Goal: Task Accomplishment & Management: Manage account settings

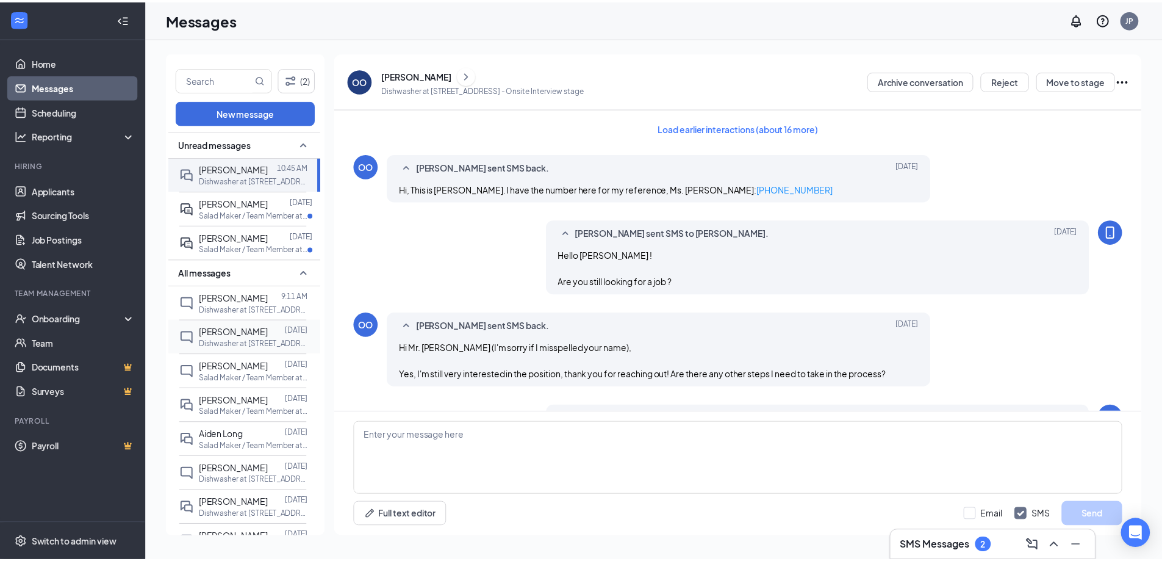
scroll to position [543, 0]
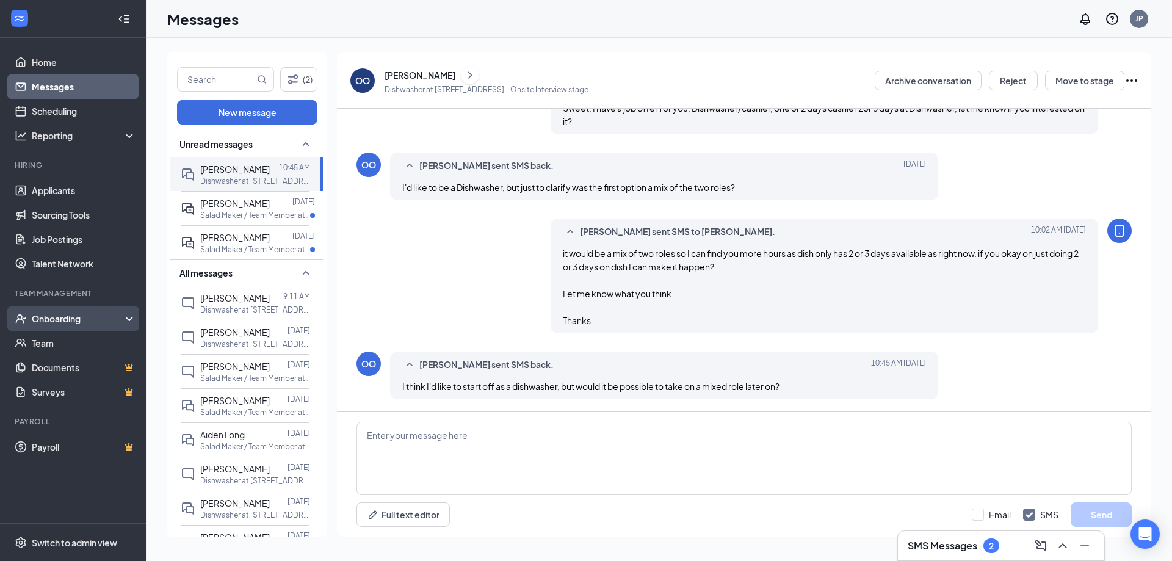
click at [51, 324] on div "Onboarding" at bounding box center [79, 318] width 94 height 12
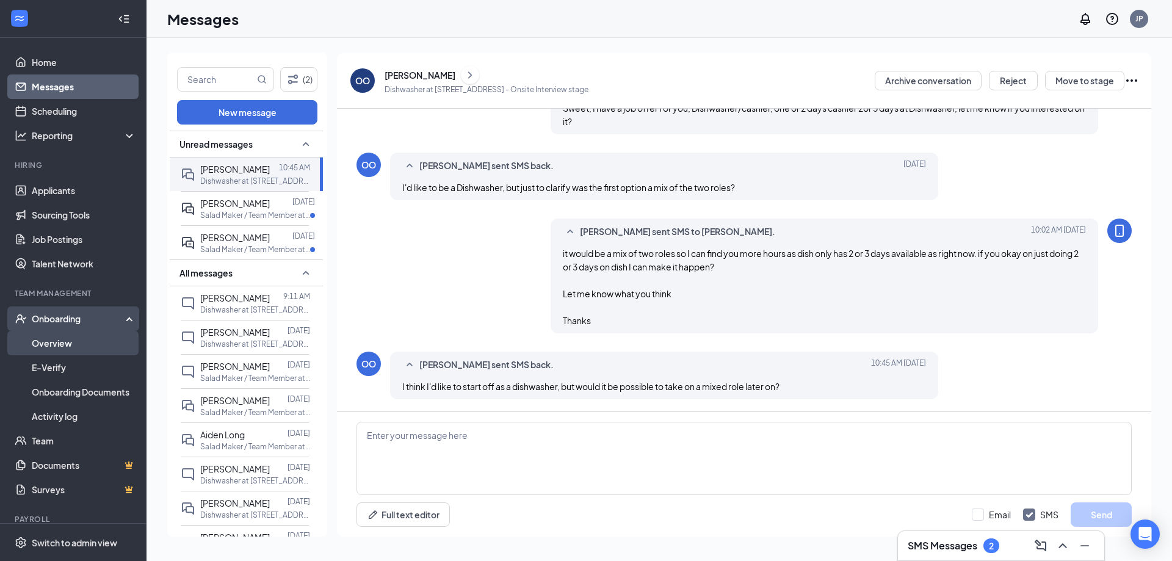
click at [57, 342] on link "Overview" at bounding box center [84, 343] width 104 height 24
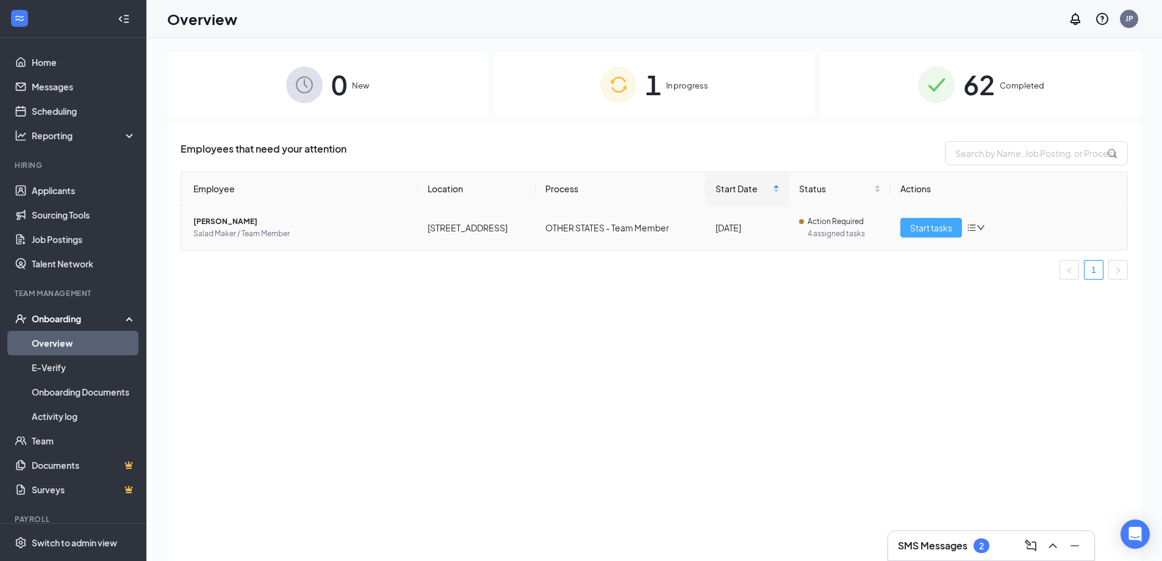
click at [926, 224] on span "Start tasks" at bounding box center [931, 227] width 42 height 13
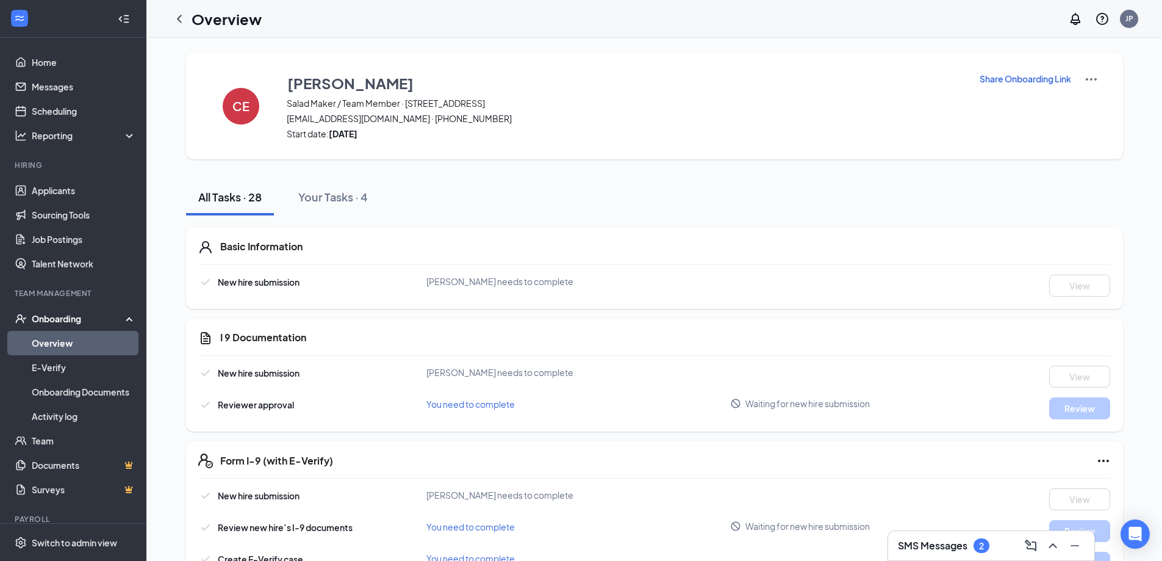
click at [1042, 75] on p "Share Onboarding Link" at bounding box center [1026, 79] width 92 height 12
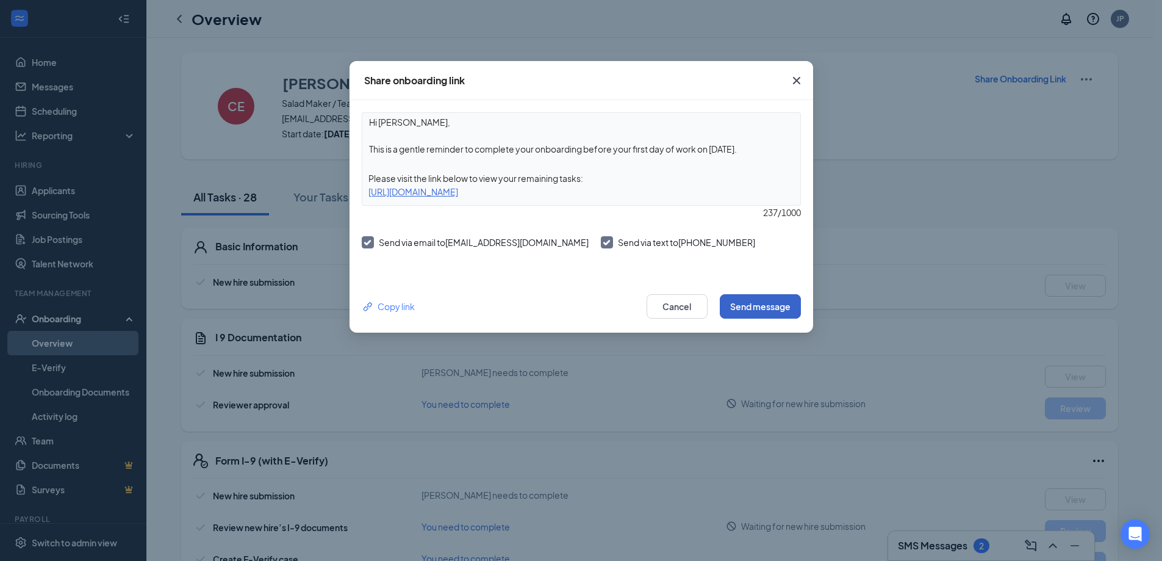
click at [765, 314] on button "Send message" at bounding box center [760, 306] width 81 height 24
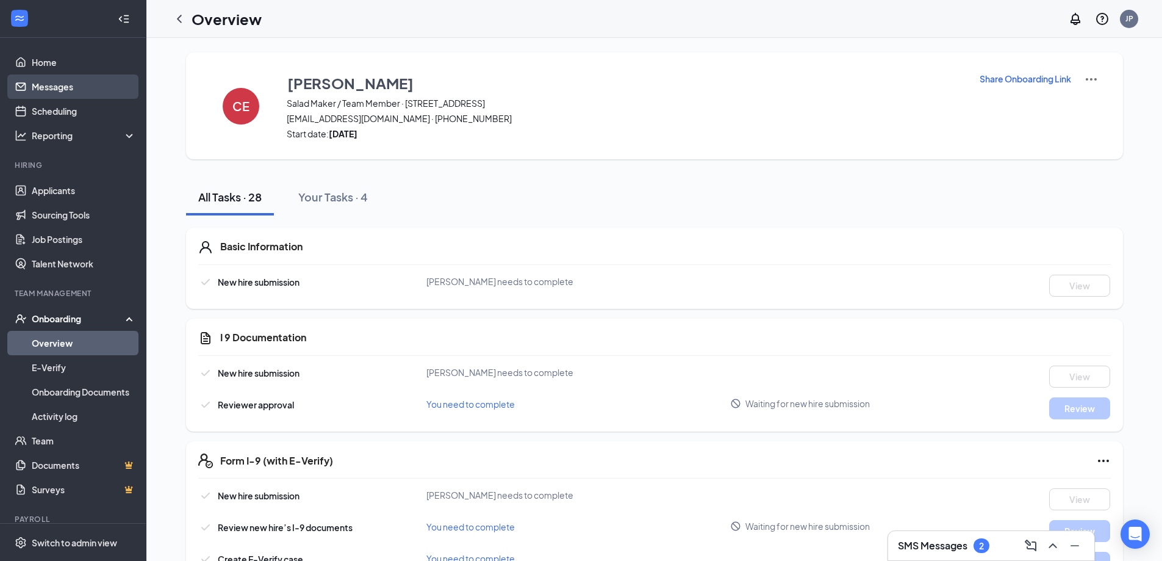
click at [63, 83] on link "Messages" at bounding box center [84, 86] width 104 height 24
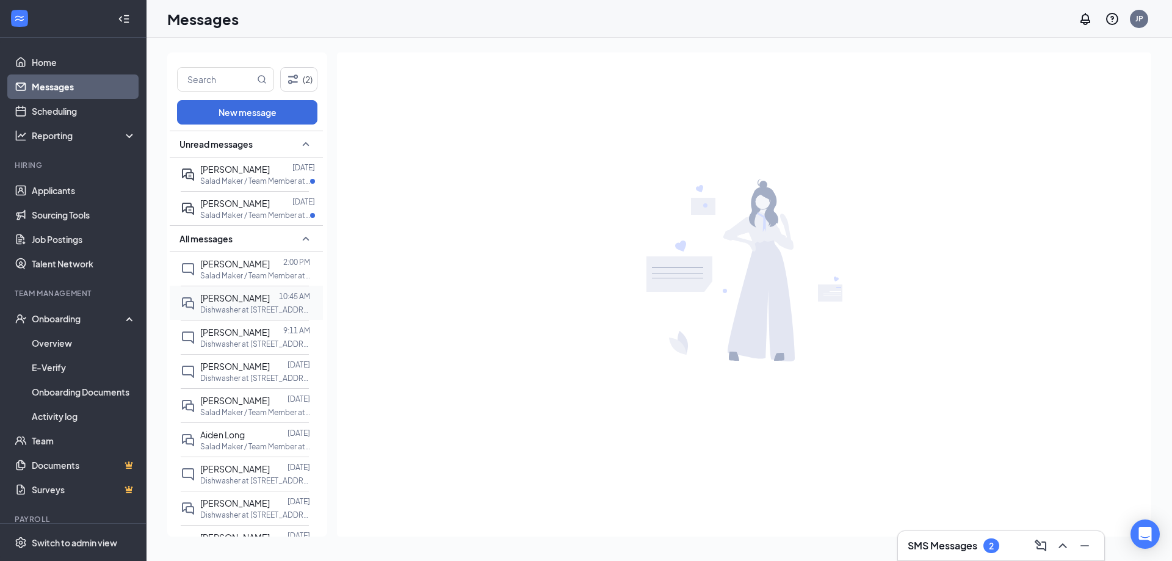
click at [224, 302] on span "[PERSON_NAME]" at bounding box center [235, 297] width 70 height 11
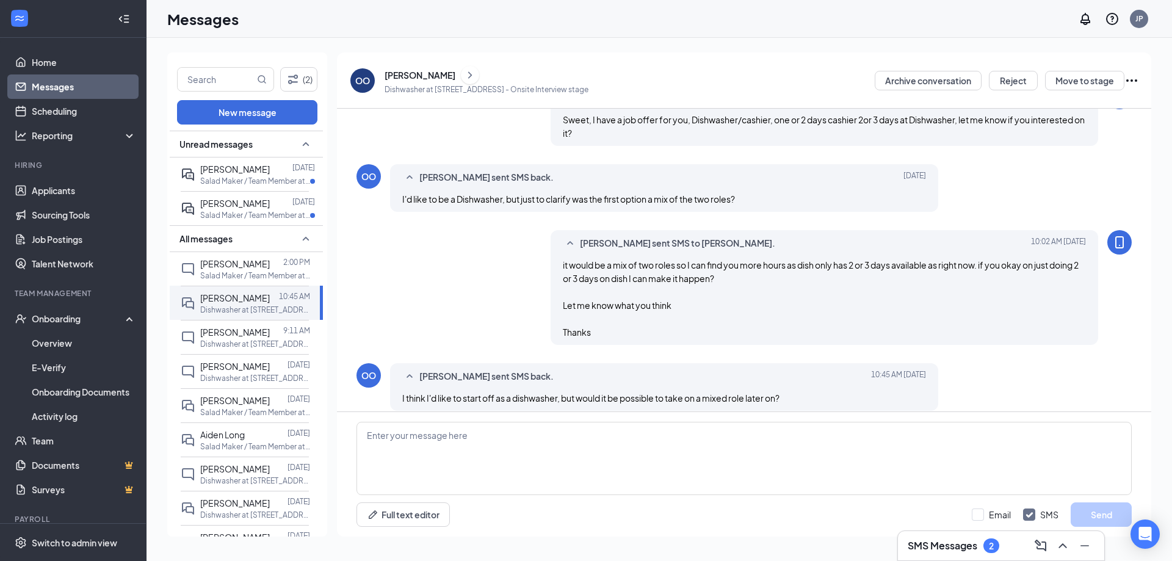
scroll to position [543, 0]
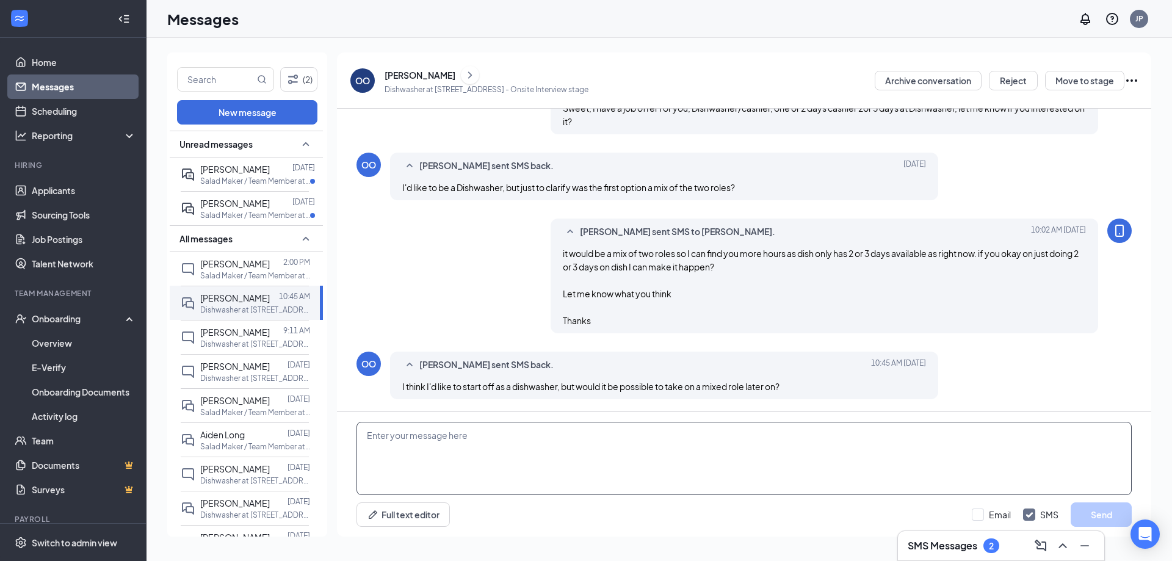
click at [484, 461] on textarea at bounding box center [743, 458] width 775 height 73
type textarea "Sounds good. Welcome to the team"
click at [985, 513] on input "Email" at bounding box center [990, 514] width 39 height 12
checkbox input "true"
click at [1092, 506] on button "Send" at bounding box center [1100, 514] width 61 height 24
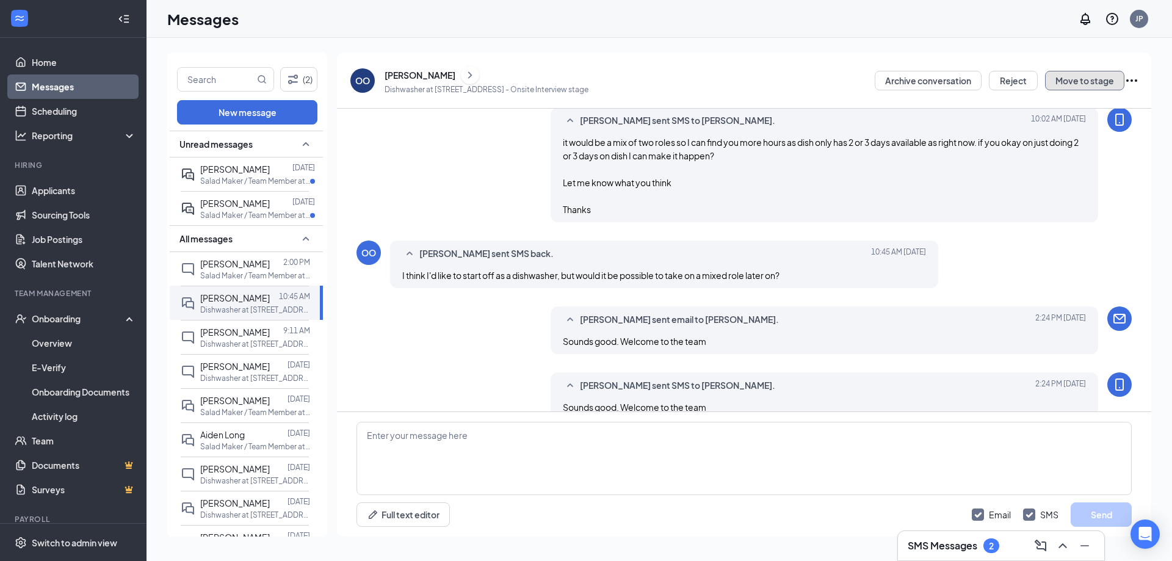
click at [1089, 81] on button "Move to stage" at bounding box center [1084, 81] width 79 height 20
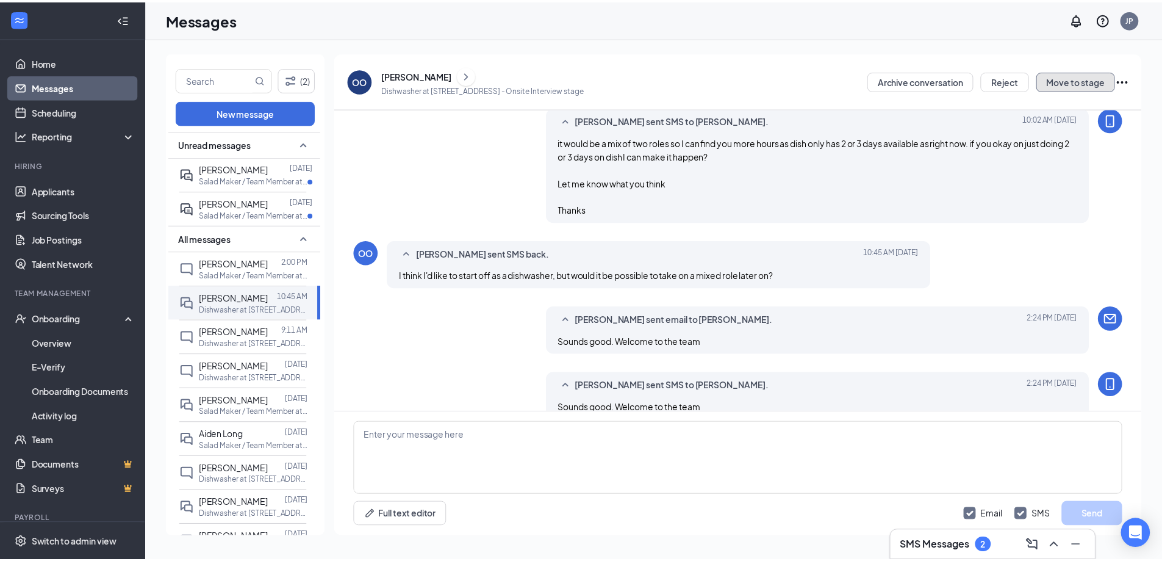
scroll to position [675, 0]
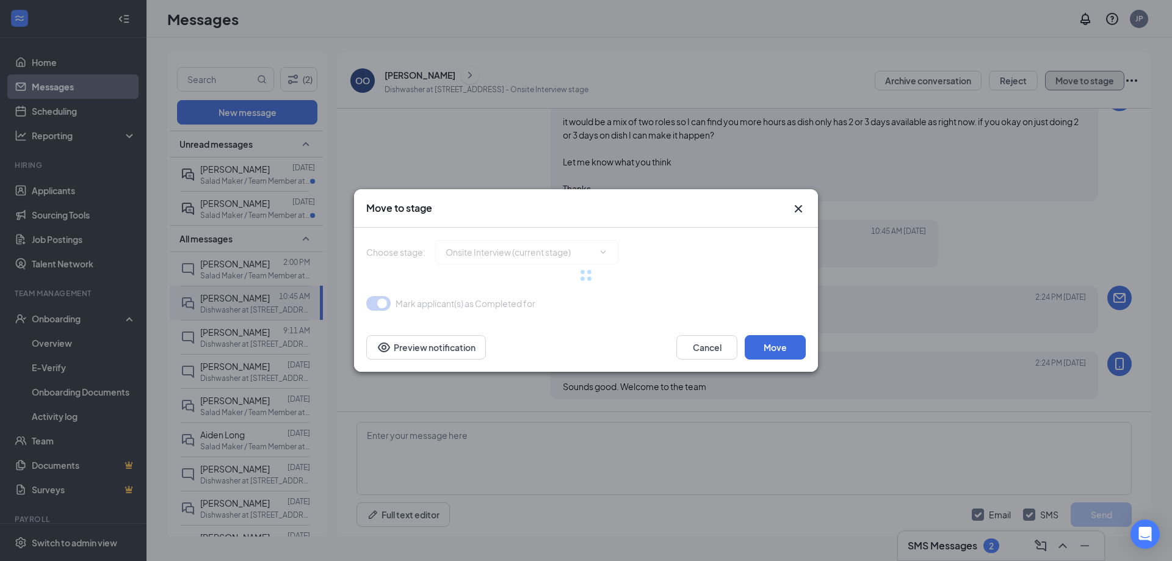
type input "Hiring Complete (final stage)"
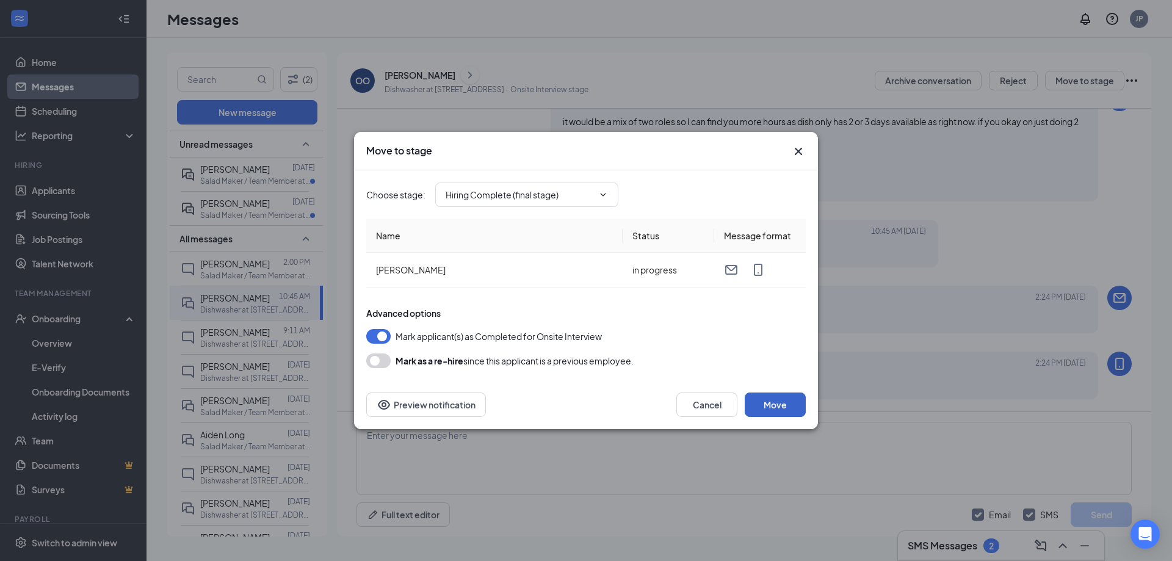
click at [784, 407] on button "Move" at bounding box center [774, 404] width 61 height 24
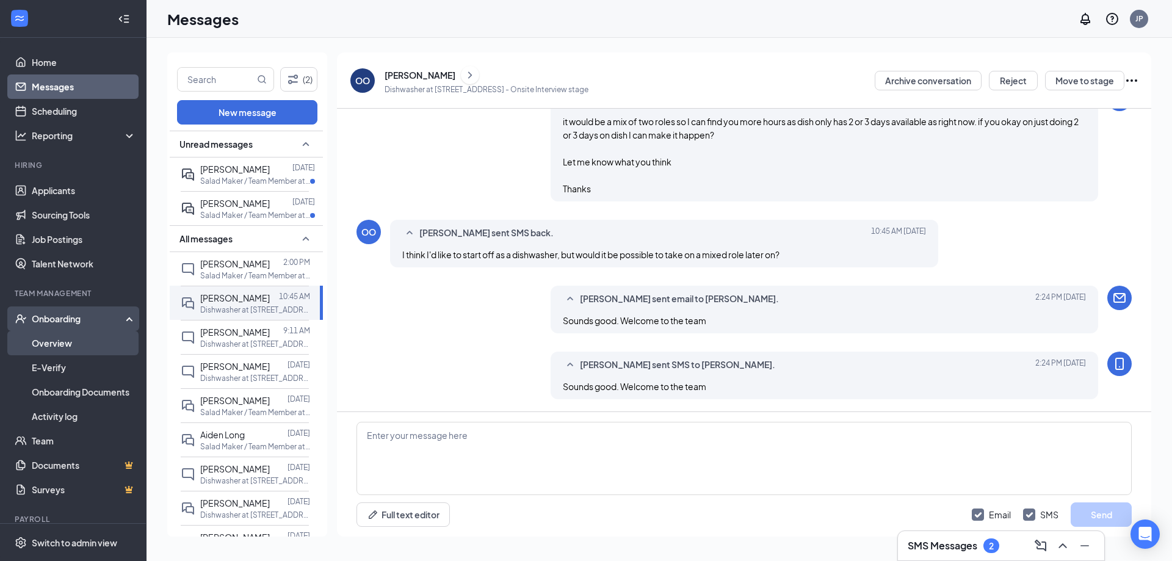
click at [62, 336] on link "Overview" at bounding box center [84, 343] width 104 height 24
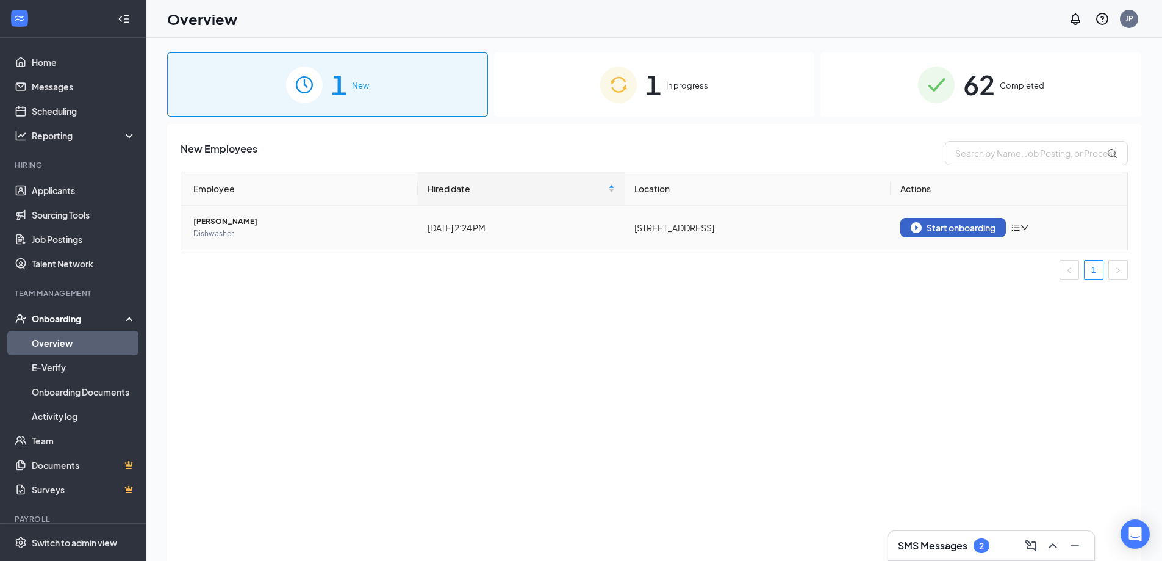
click at [980, 231] on div "Start onboarding" at bounding box center [953, 227] width 85 height 11
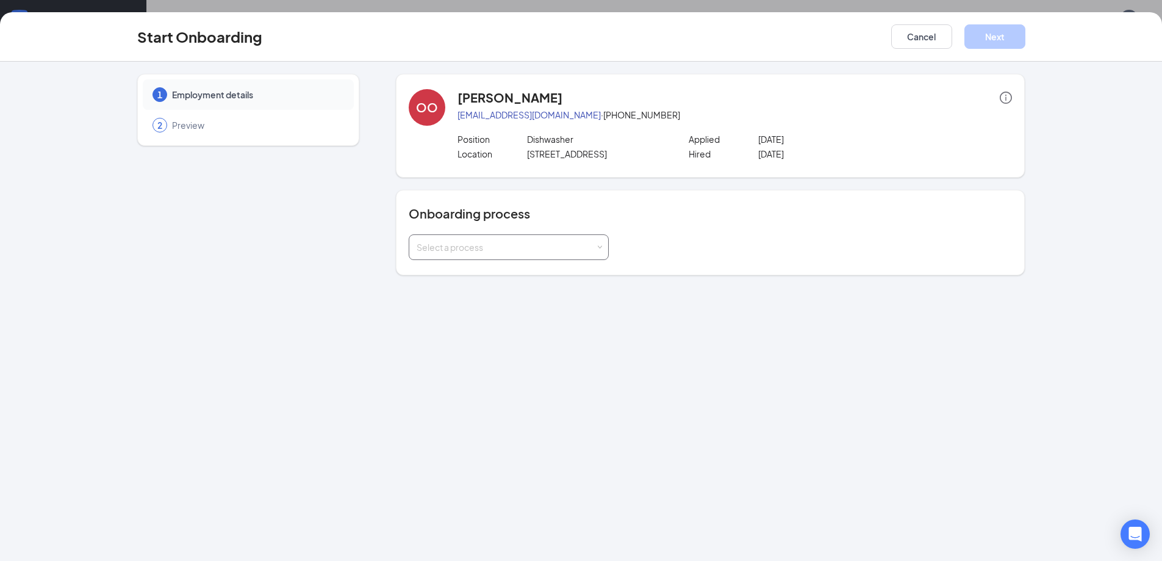
click at [563, 249] on div "Select a process" at bounding box center [506, 247] width 179 height 12
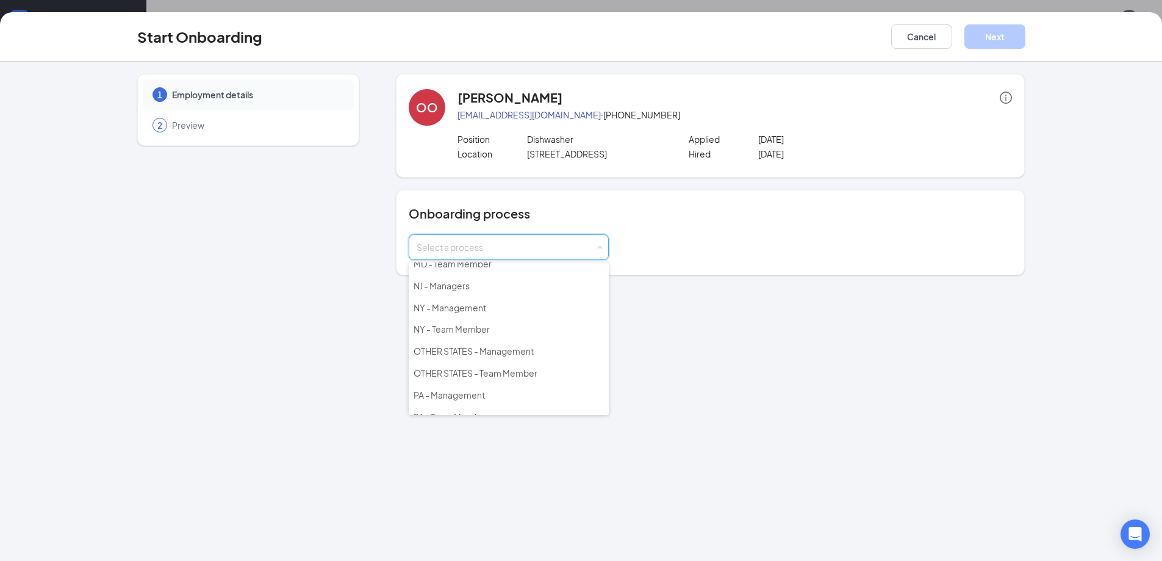
scroll to position [176, 0]
click at [526, 355] on span "OTHER STATES - Team Member" at bounding box center [476, 359] width 124 height 11
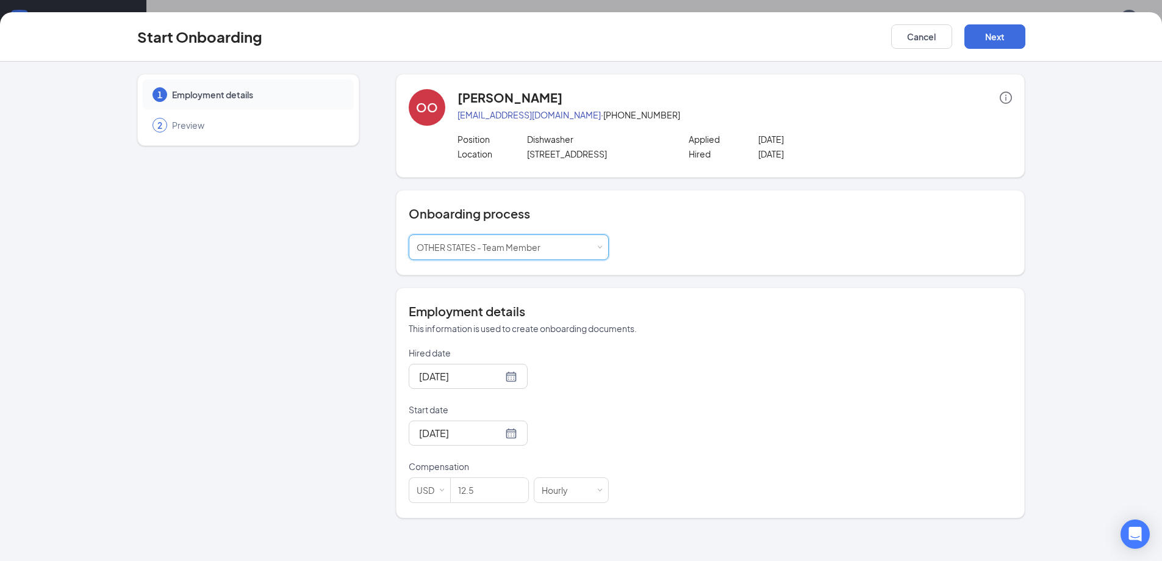
click at [439, 402] on form "Hired date [DATE] Start date [DATE] Compensation USD 12.5 Hourly" at bounding box center [509, 425] width 200 height 156
click at [445, 380] on input "[DATE]" at bounding box center [461, 376] width 84 height 15
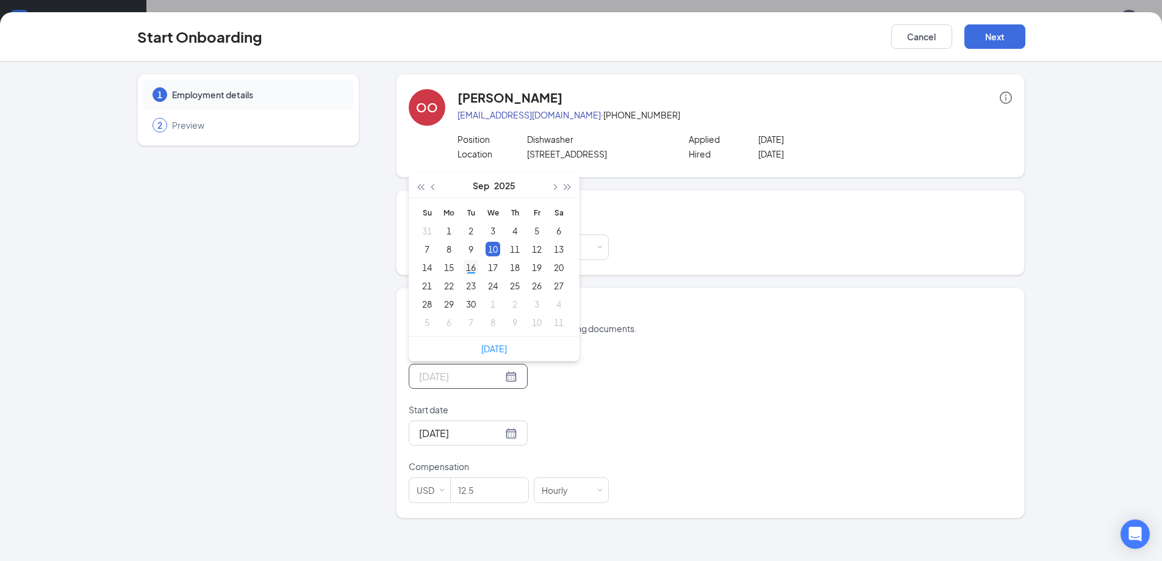
type input "[DATE]"
click at [470, 264] on div "16" at bounding box center [471, 267] width 15 height 15
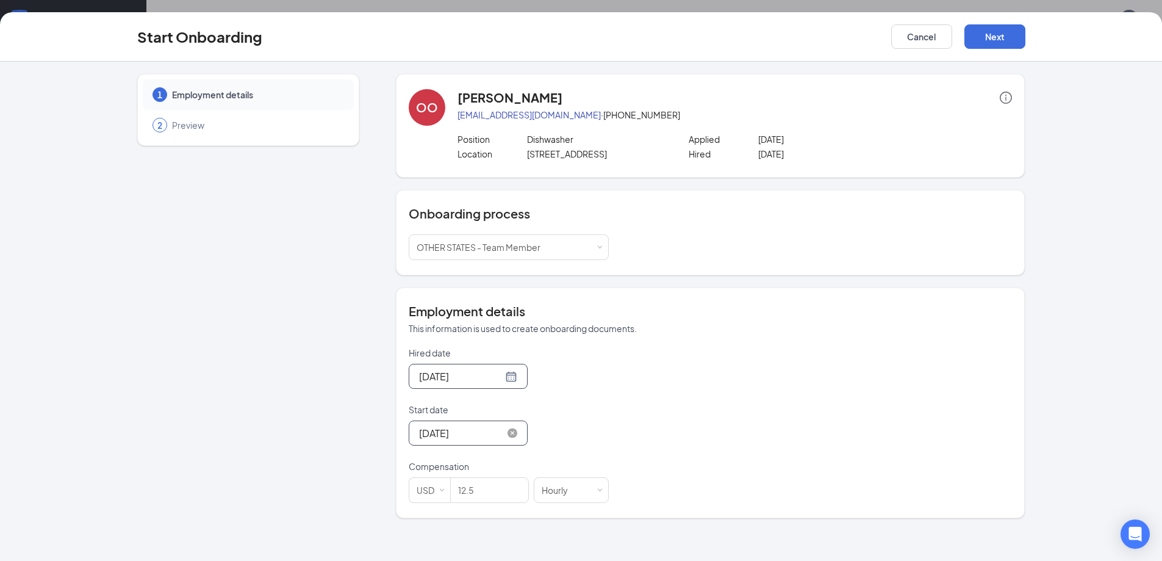
click at [445, 433] on input "[DATE]" at bounding box center [461, 432] width 84 height 15
type input "[DATE]"
click at [536, 324] on div "19" at bounding box center [537, 324] width 15 height 15
click at [1008, 32] on button "Next" at bounding box center [995, 36] width 61 height 24
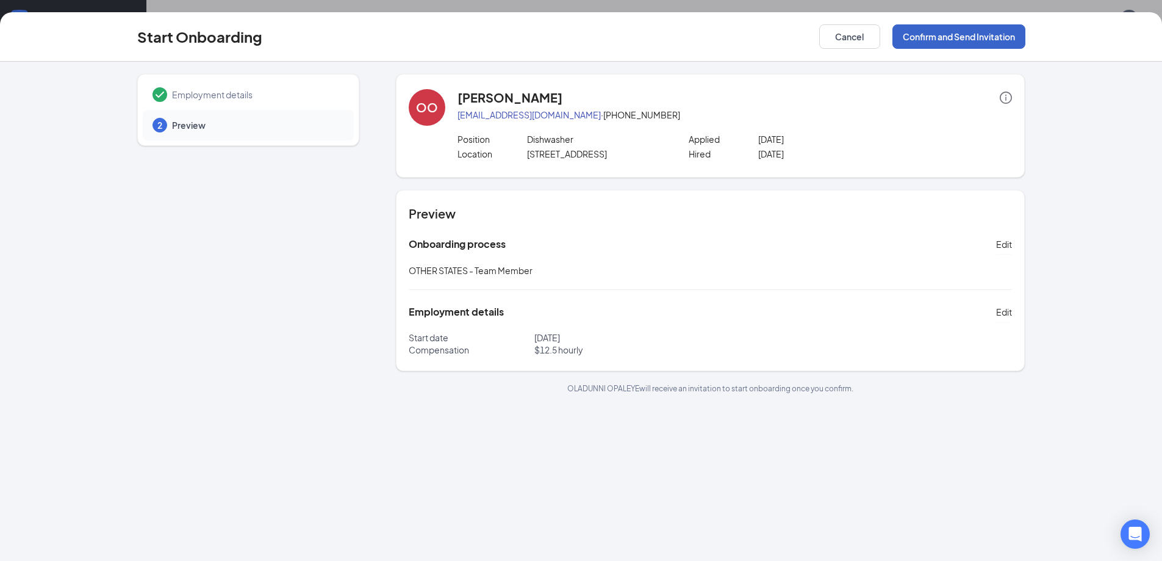
click at [934, 34] on button "Confirm and Send Invitation" at bounding box center [959, 36] width 133 height 24
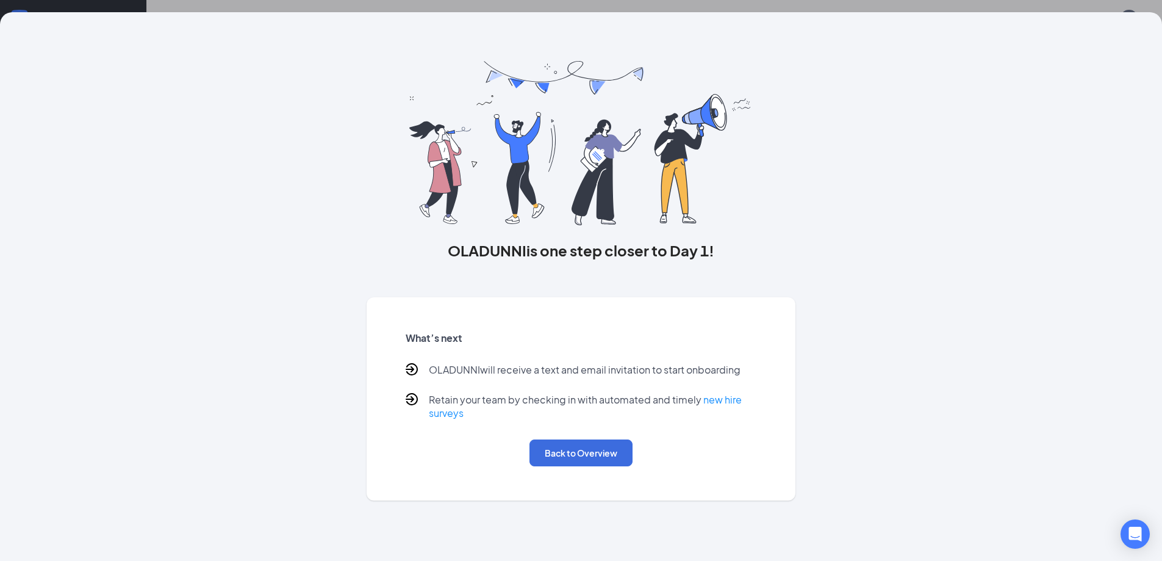
click at [139, 4] on div "OLADUNNI is one step closer to Day 1! What’s next OLADUNNI will receive a text …" at bounding box center [581, 280] width 1162 height 561
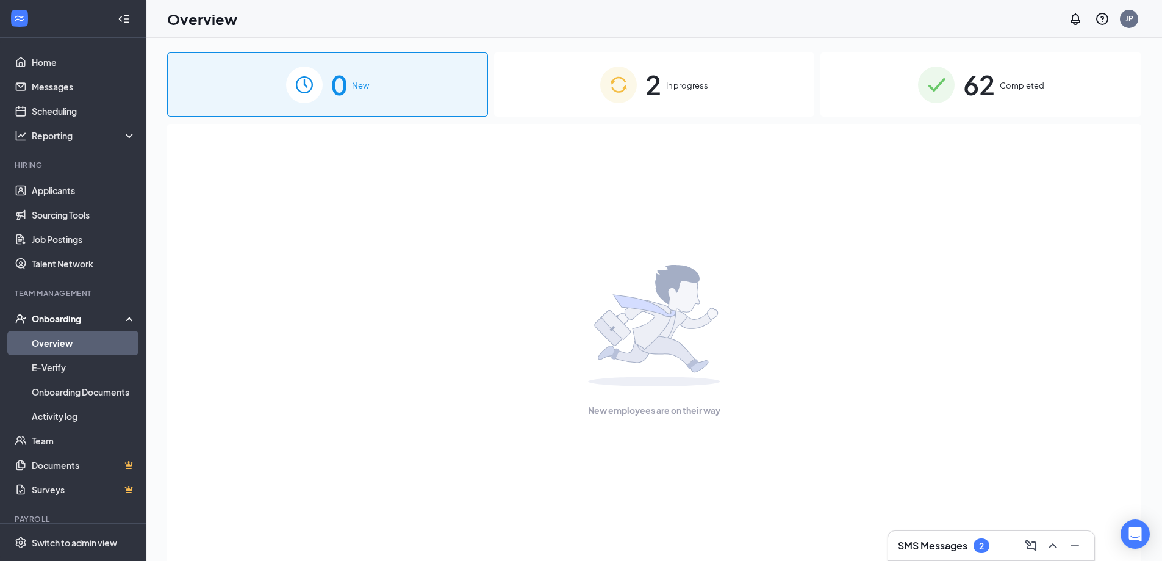
click at [663, 99] on div "2 In progress" at bounding box center [654, 84] width 321 height 64
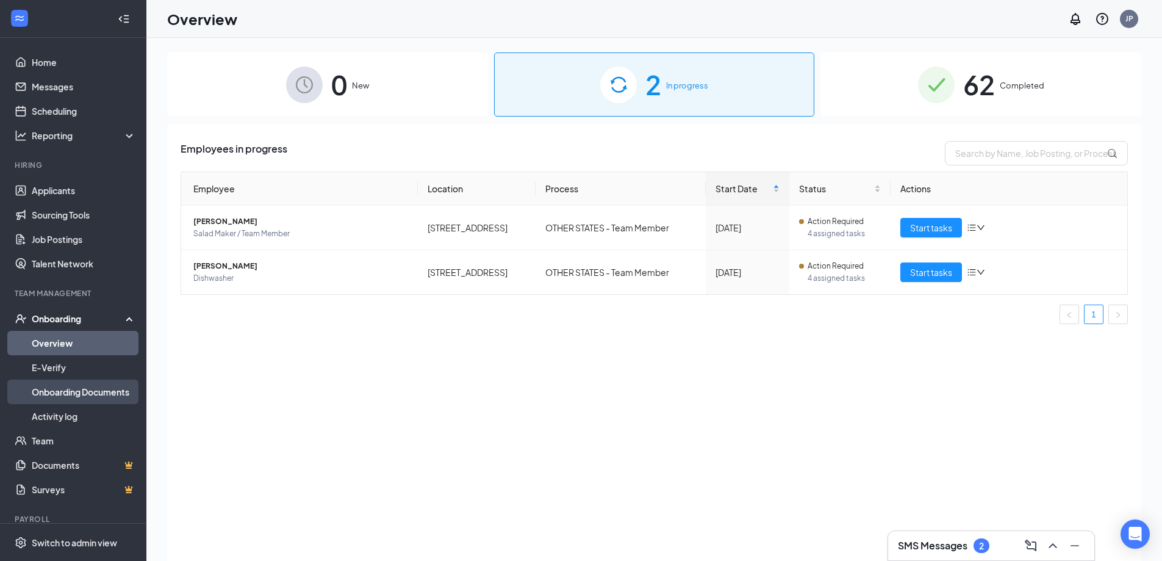
click at [68, 391] on link "Onboarding Documents" at bounding box center [84, 392] width 104 height 24
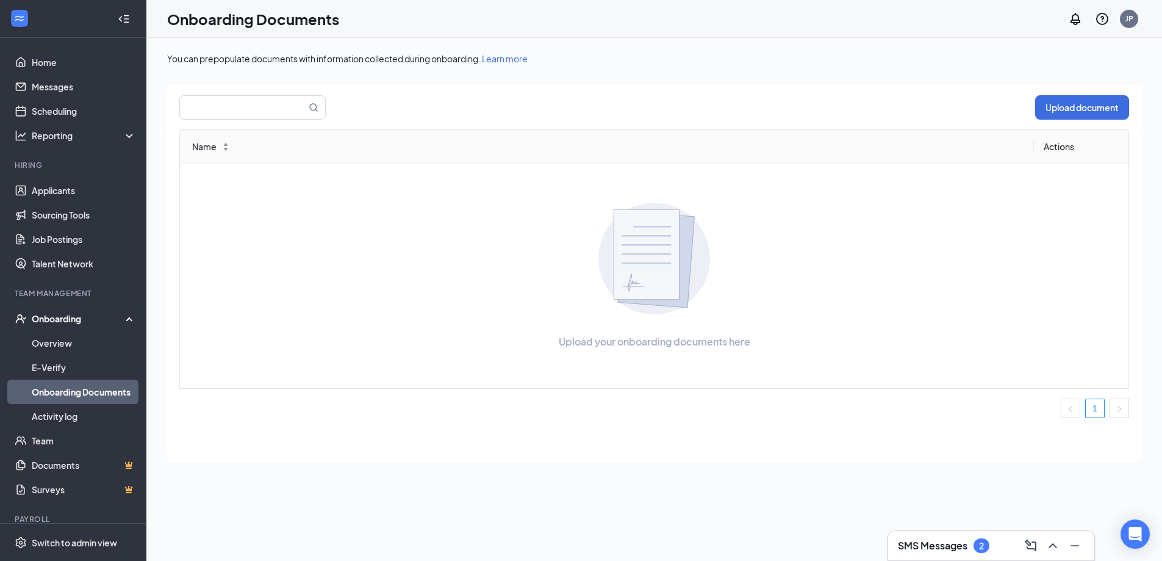
click at [248, 121] on div "Upload document" at bounding box center [654, 107] width 974 height 44
click at [250, 121] on div "Upload document" at bounding box center [654, 107] width 974 height 44
click at [260, 113] on input "text" at bounding box center [236, 107] width 112 height 23
click at [52, 466] on link "Documents" at bounding box center [84, 465] width 104 height 24
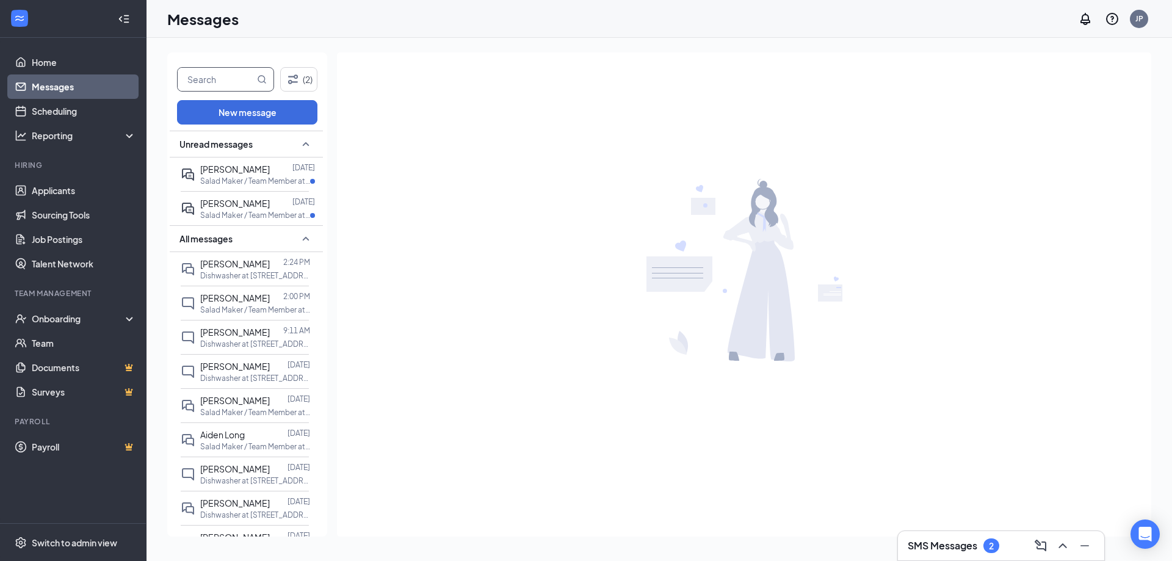
click at [214, 82] on input "text" at bounding box center [216, 79] width 77 height 23
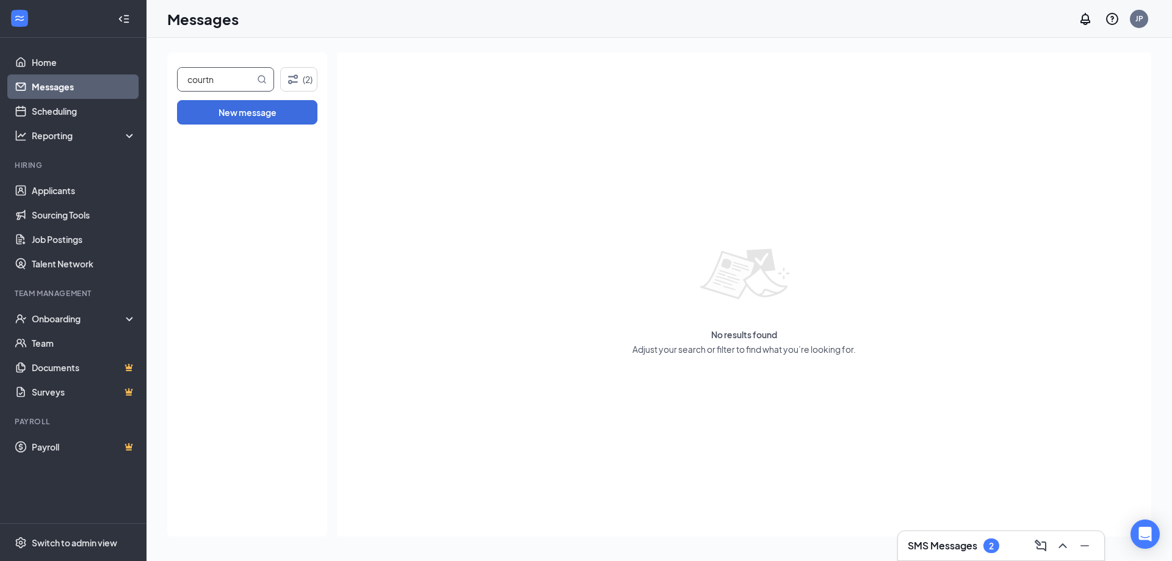
type input "courtn"
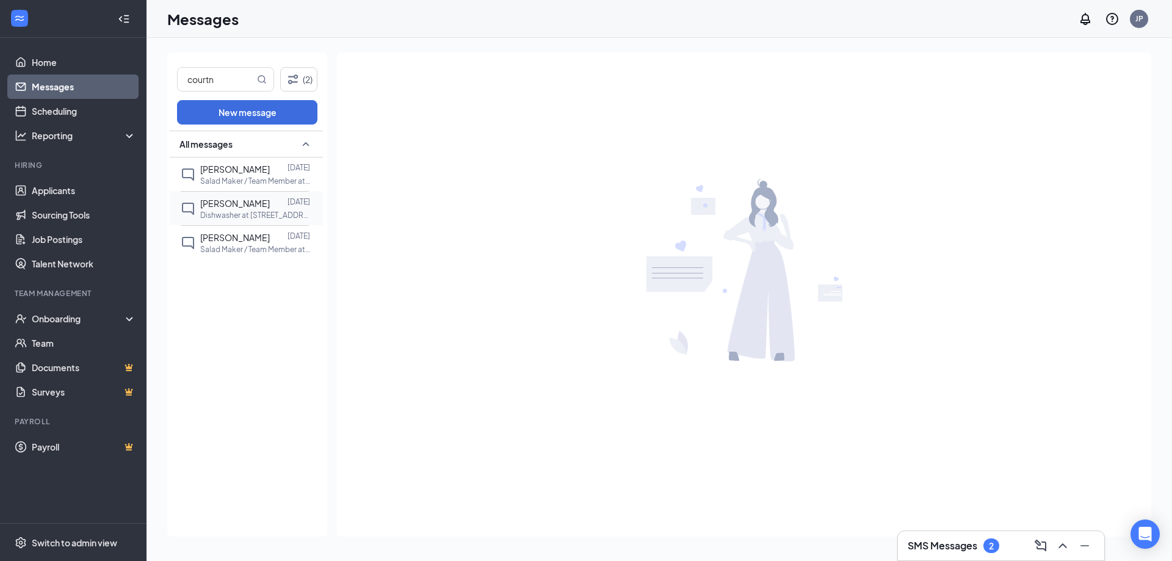
click at [259, 198] on span "[PERSON_NAME]" at bounding box center [235, 203] width 70 height 11
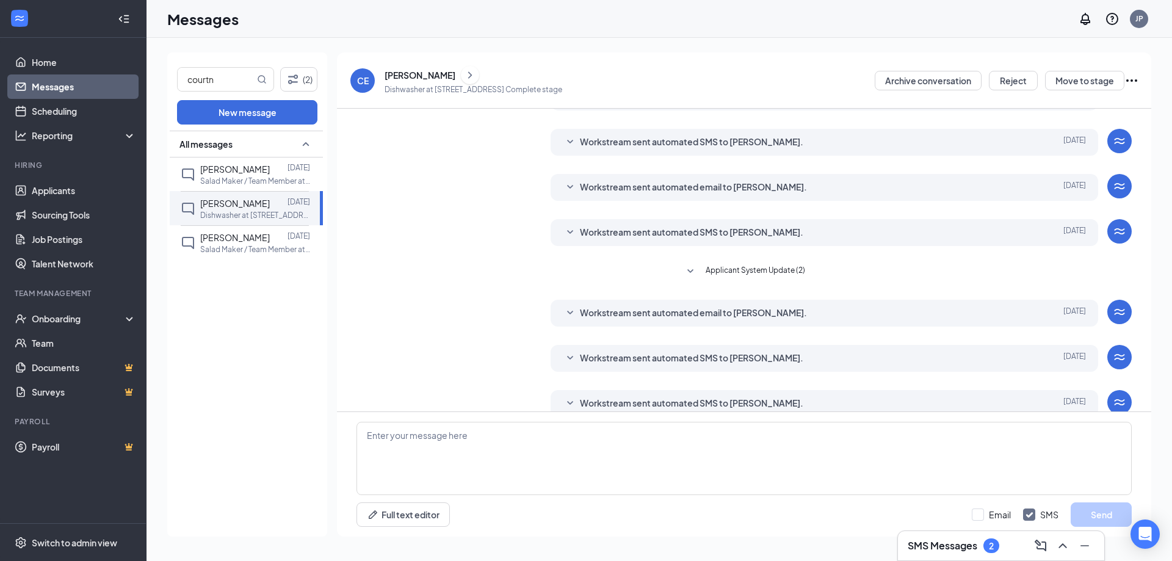
scroll to position [123, 0]
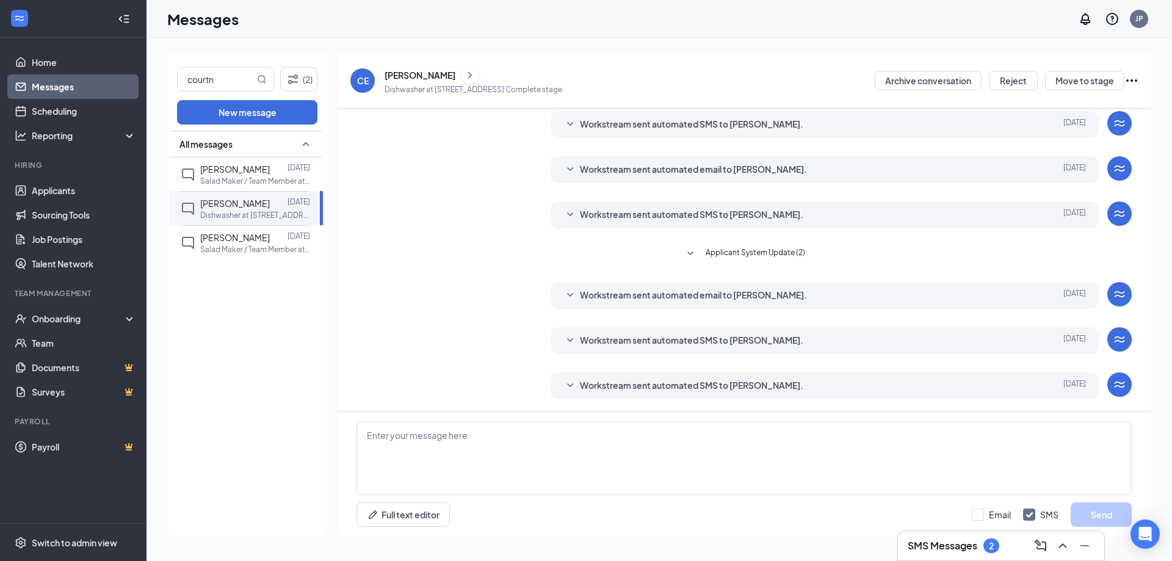
click at [1136, 76] on icon "Ellipses" at bounding box center [1131, 80] width 15 height 15
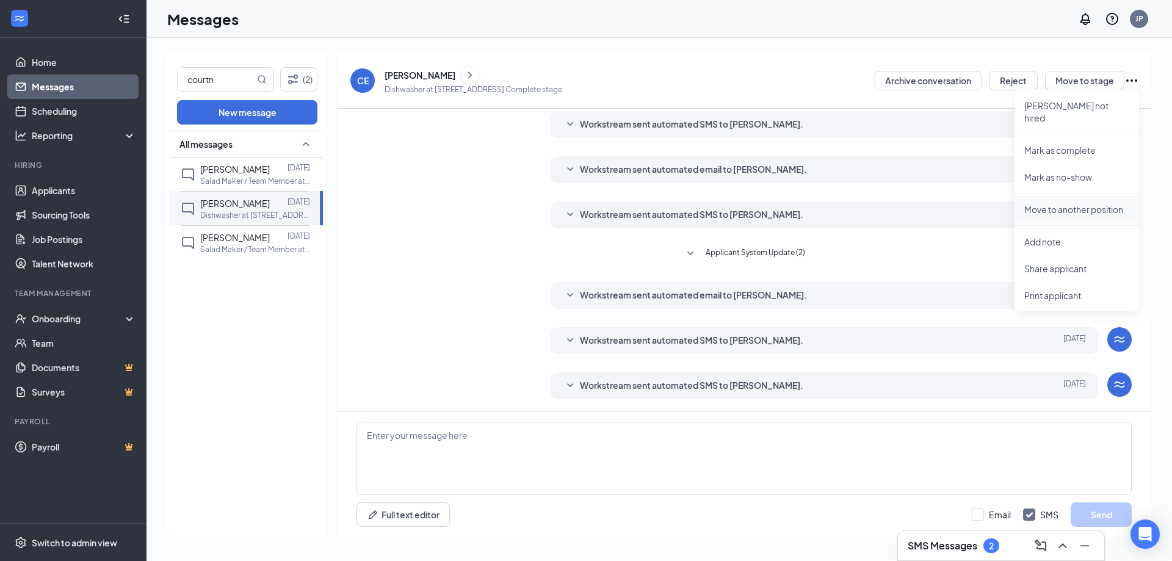
click at [1073, 203] on p "Move to another position" at bounding box center [1076, 209] width 105 height 12
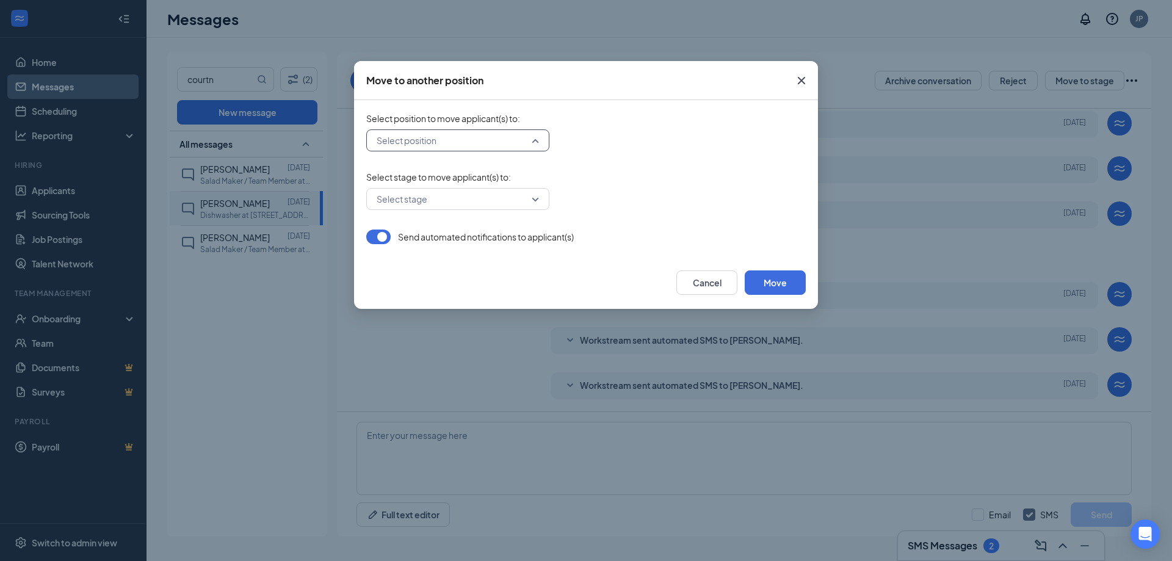
click at [388, 148] on input "search" at bounding box center [453, 140] width 160 height 21
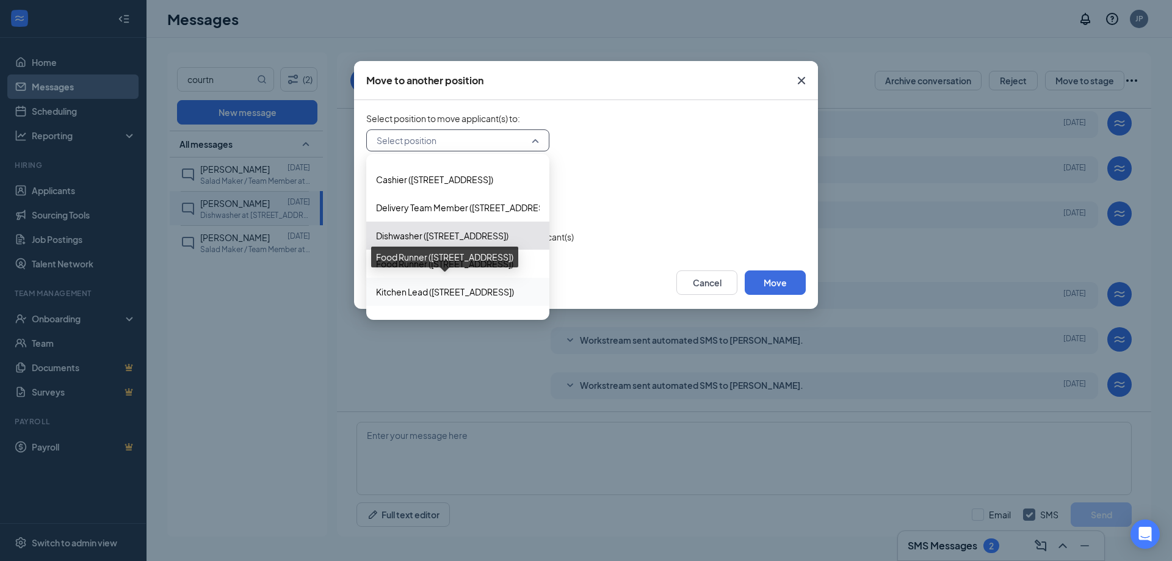
scroll to position [40, 0]
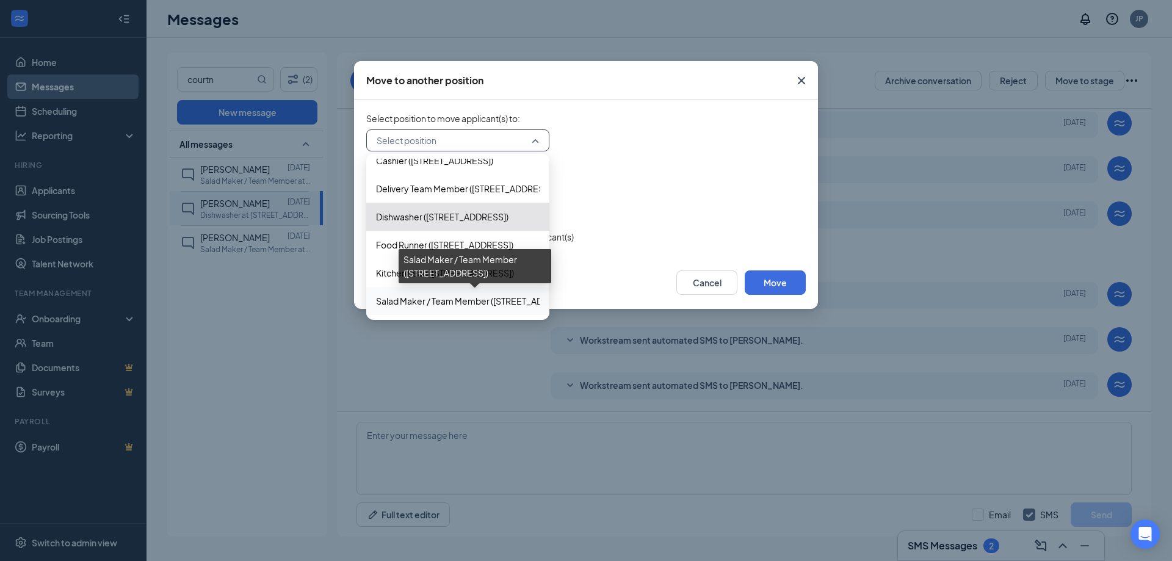
click at [411, 303] on span "Salad Maker / Team Member ([STREET_ADDRESS])" at bounding box center [476, 300] width 200 height 13
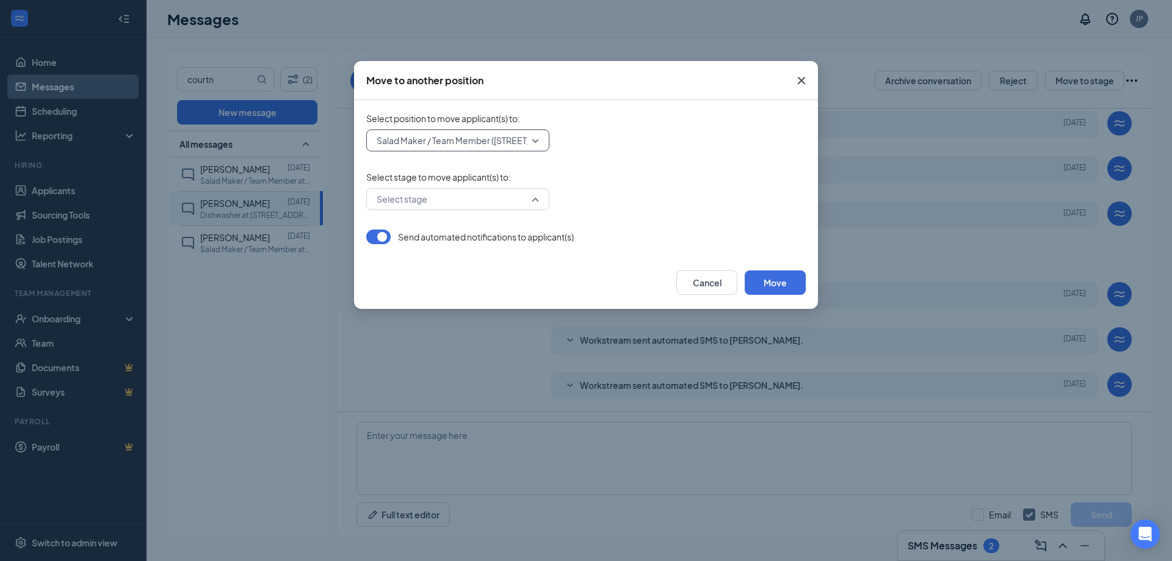
click at [433, 199] on input "search" at bounding box center [453, 199] width 160 height 21
click at [425, 231] on span "Application" at bounding box center [458, 231] width 164 height 13
click at [492, 200] on span "Application" at bounding box center [451, 199] width 151 height 18
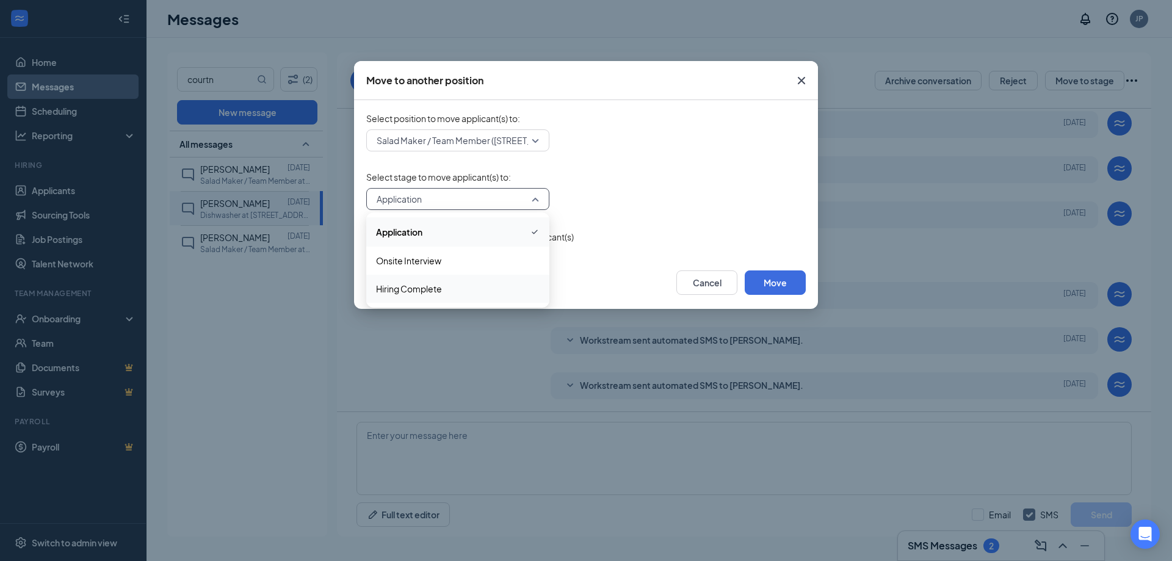
click at [432, 289] on span "Hiring Complete" at bounding box center [409, 288] width 66 height 13
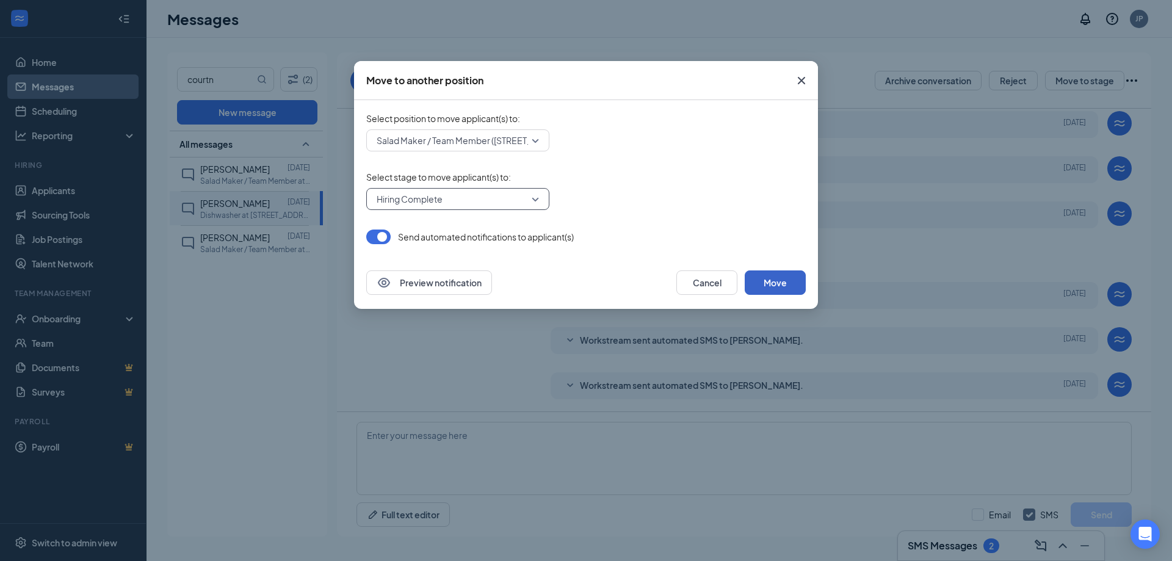
click at [788, 277] on button "Move" at bounding box center [774, 282] width 61 height 24
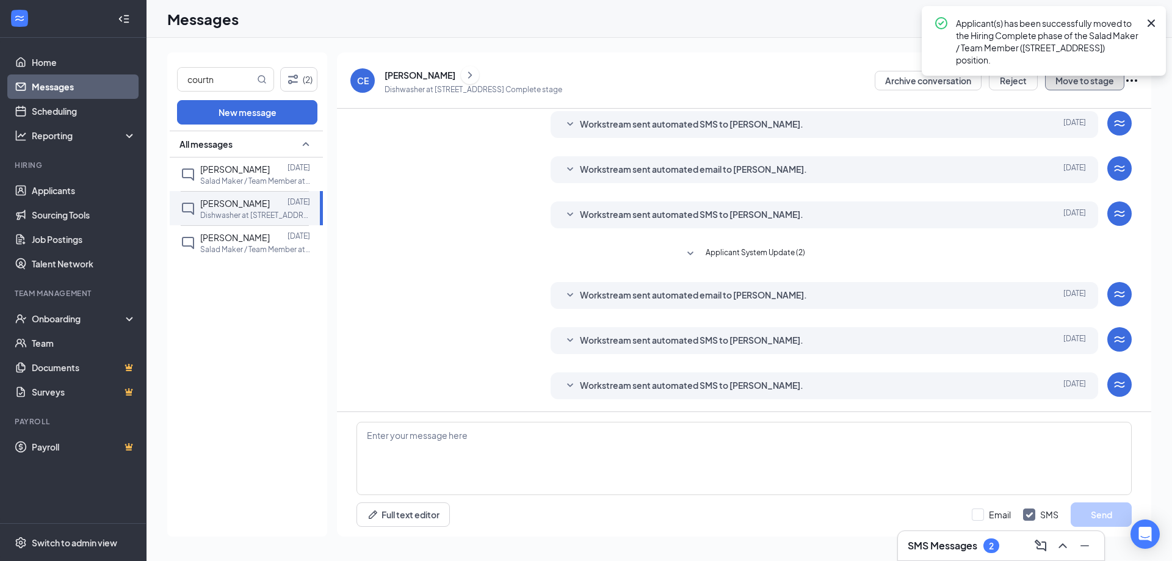
click at [1087, 82] on button "Move to stage" at bounding box center [1084, 81] width 79 height 20
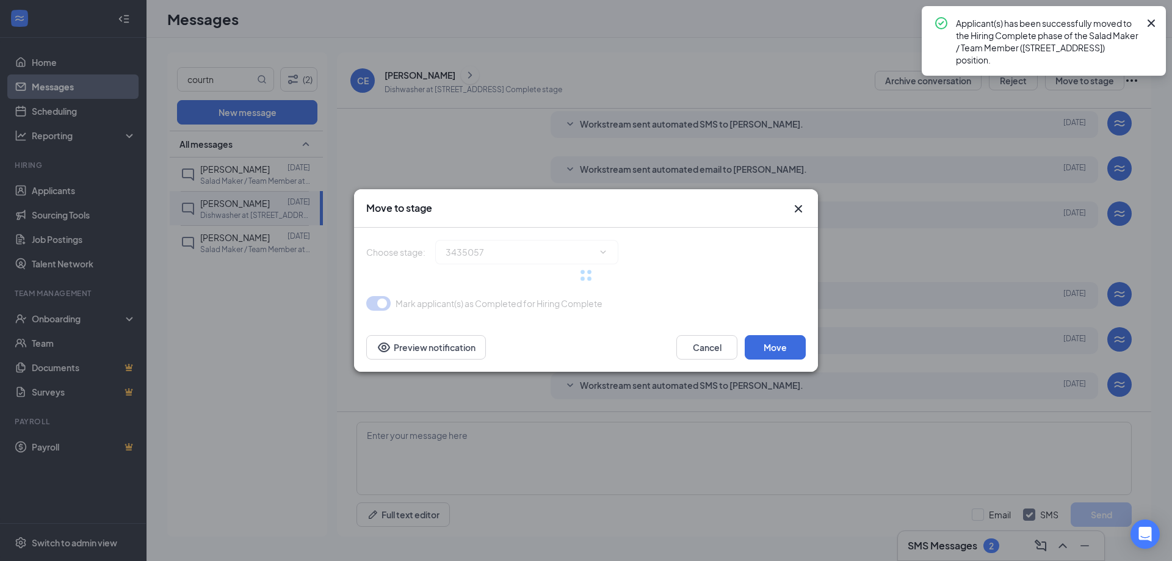
type input "Hiring Complete (current stage)"
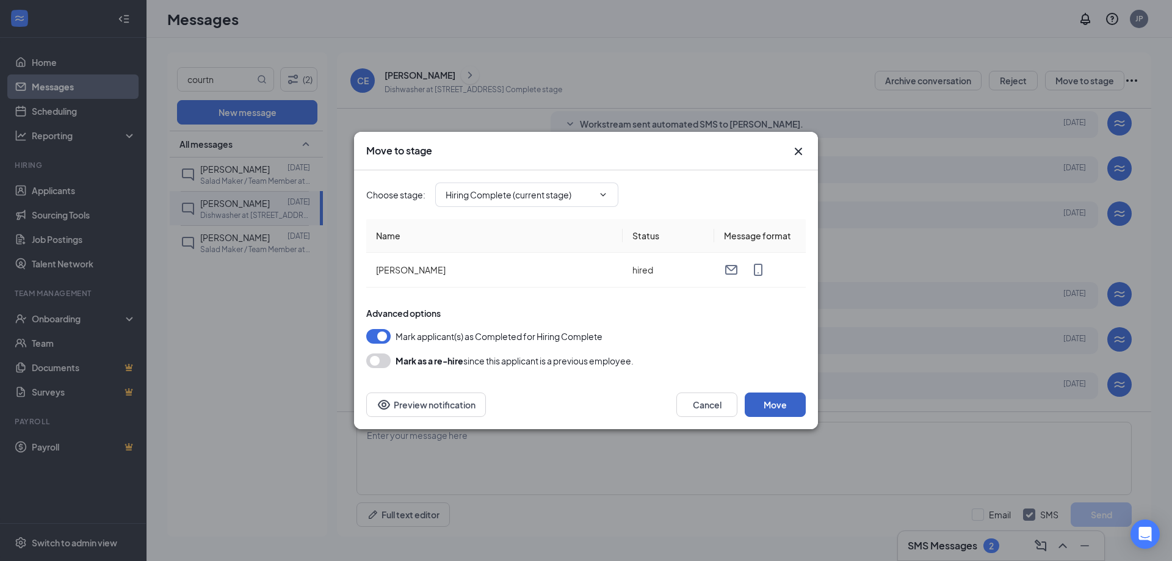
click at [790, 405] on button "Move" at bounding box center [774, 404] width 61 height 24
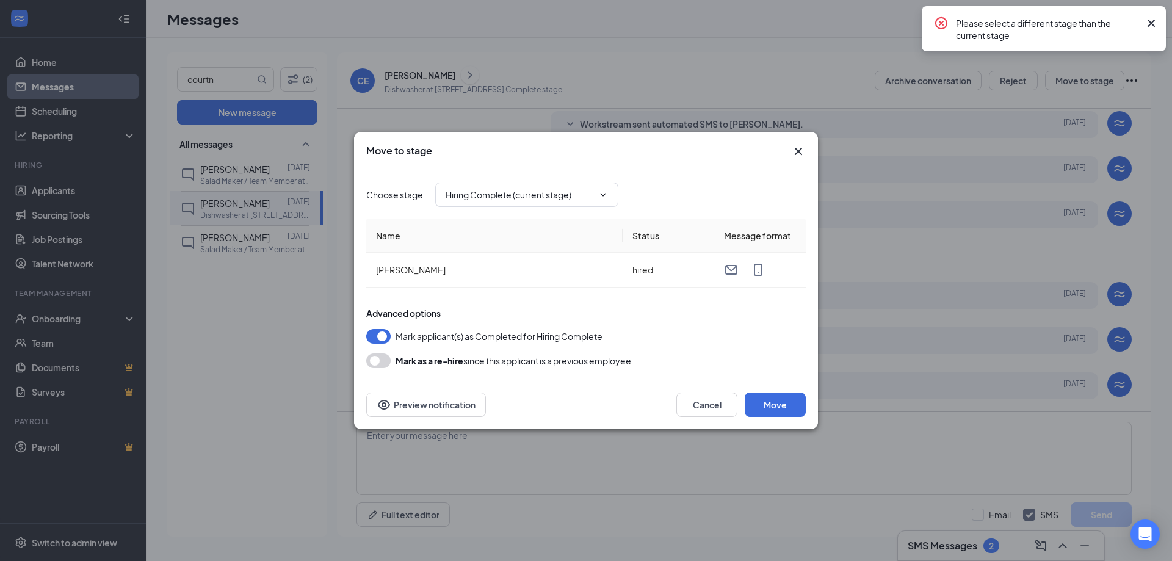
click at [1146, 23] on icon "Cross" at bounding box center [1150, 23] width 15 height 15
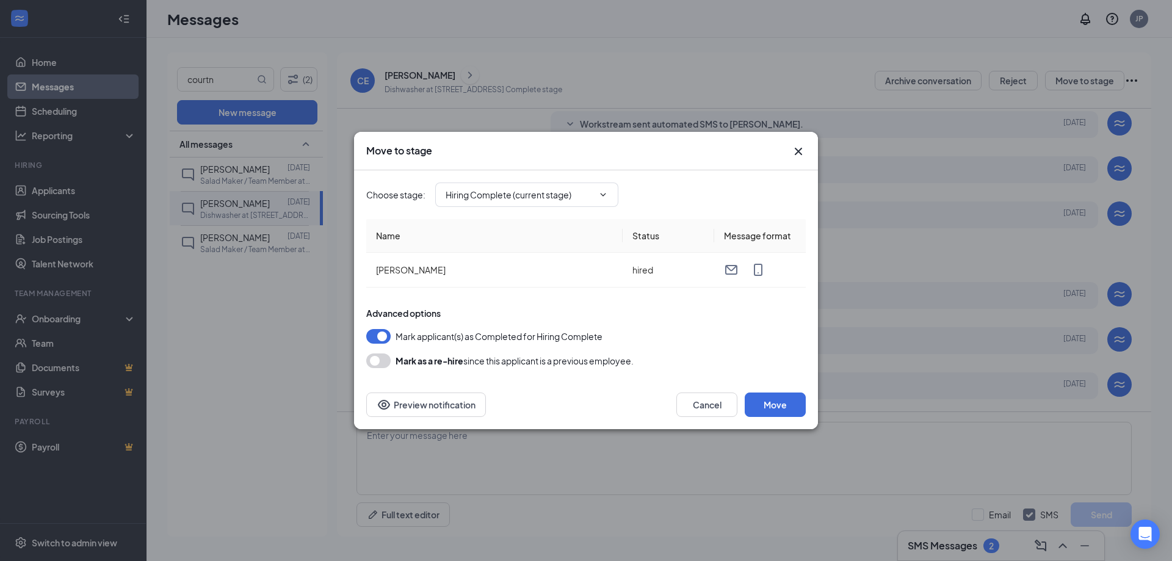
click at [798, 148] on icon "Cross" at bounding box center [798, 151] width 15 height 15
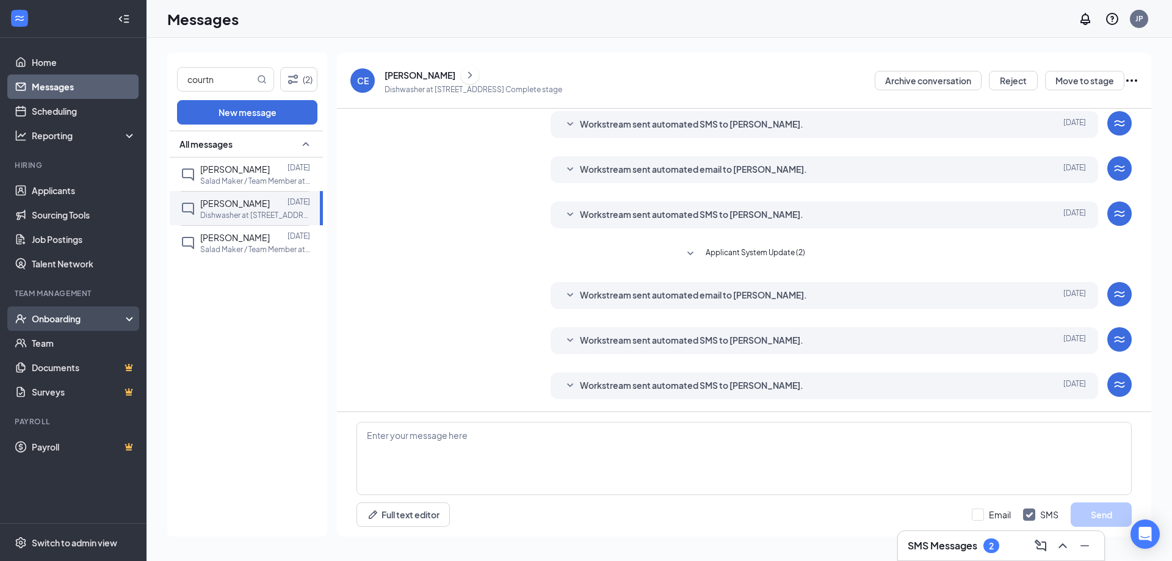
click at [66, 319] on div "Onboarding" at bounding box center [79, 318] width 94 height 12
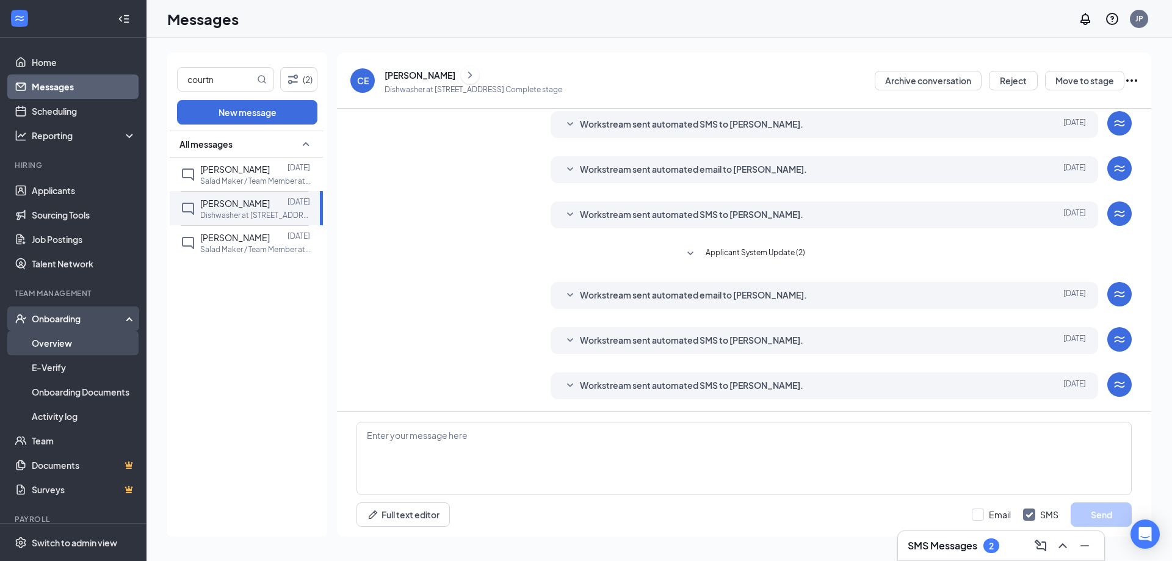
click at [88, 341] on link "Overview" at bounding box center [84, 343] width 104 height 24
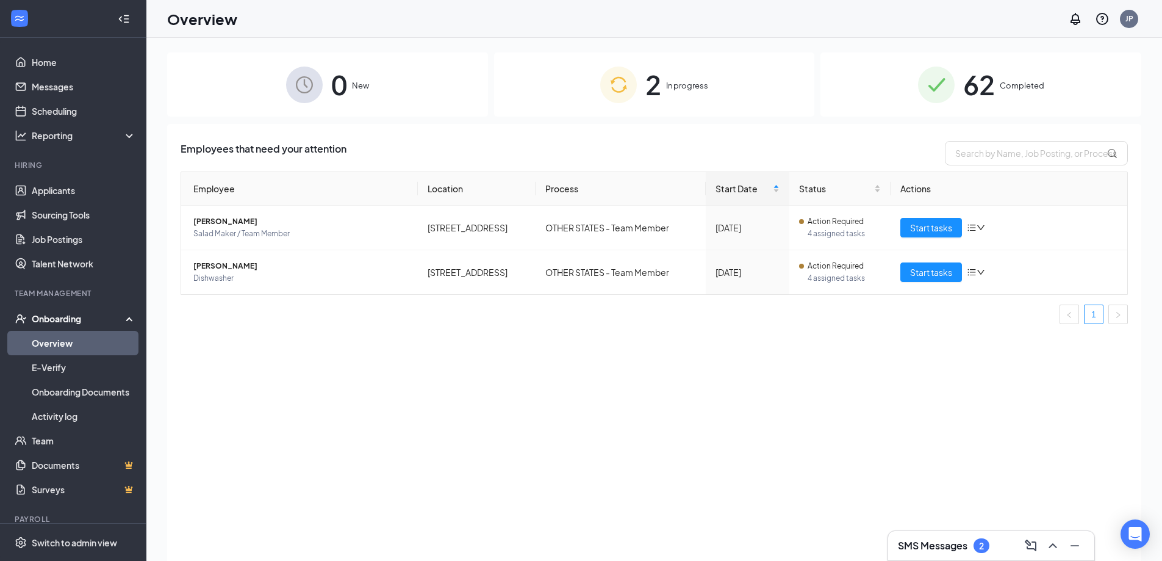
click at [664, 82] on div "2 In progress" at bounding box center [654, 84] width 321 height 64
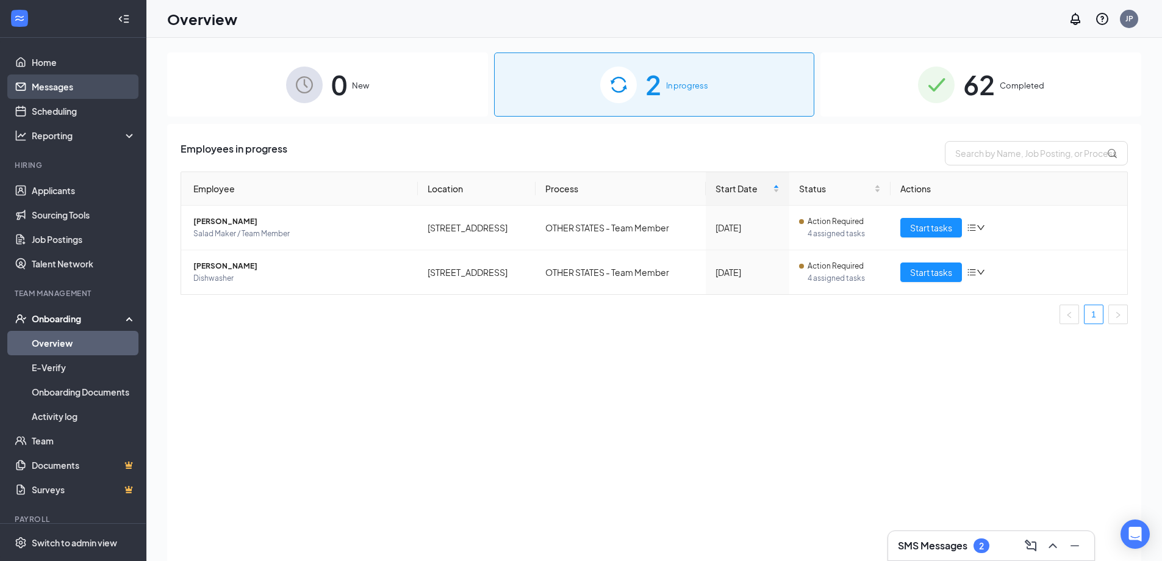
click at [77, 86] on link "Messages" at bounding box center [84, 86] width 104 height 24
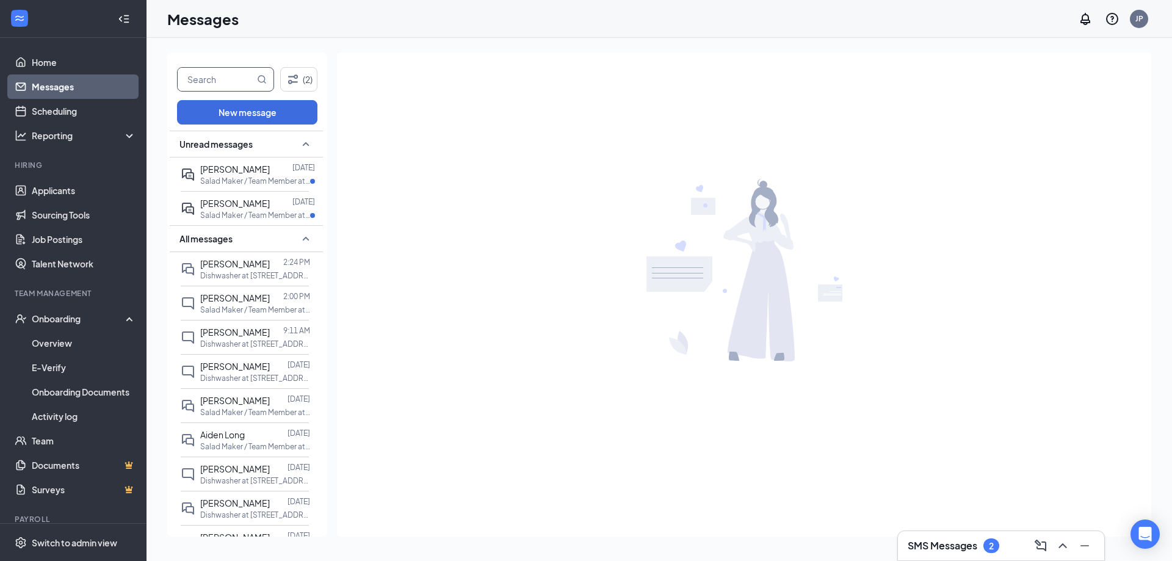
click at [229, 77] on input "text" at bounding box center [216, 79] width 77 height 23
type input "court"
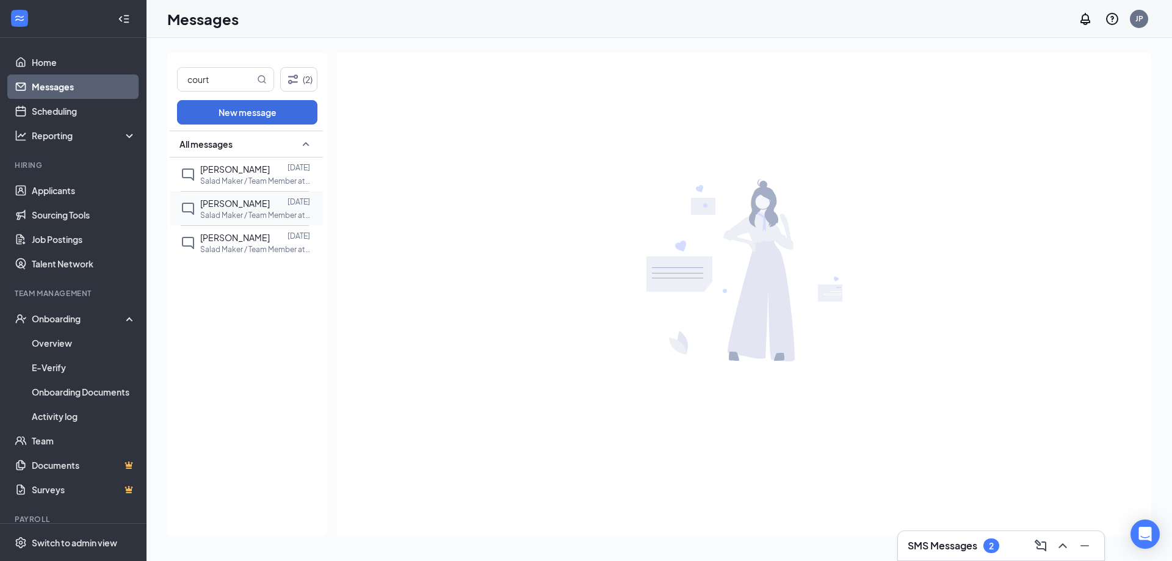
click at [248, 198] on span "[PERSON_NAME]" at bounding box center [235, 203] width 70 height 11
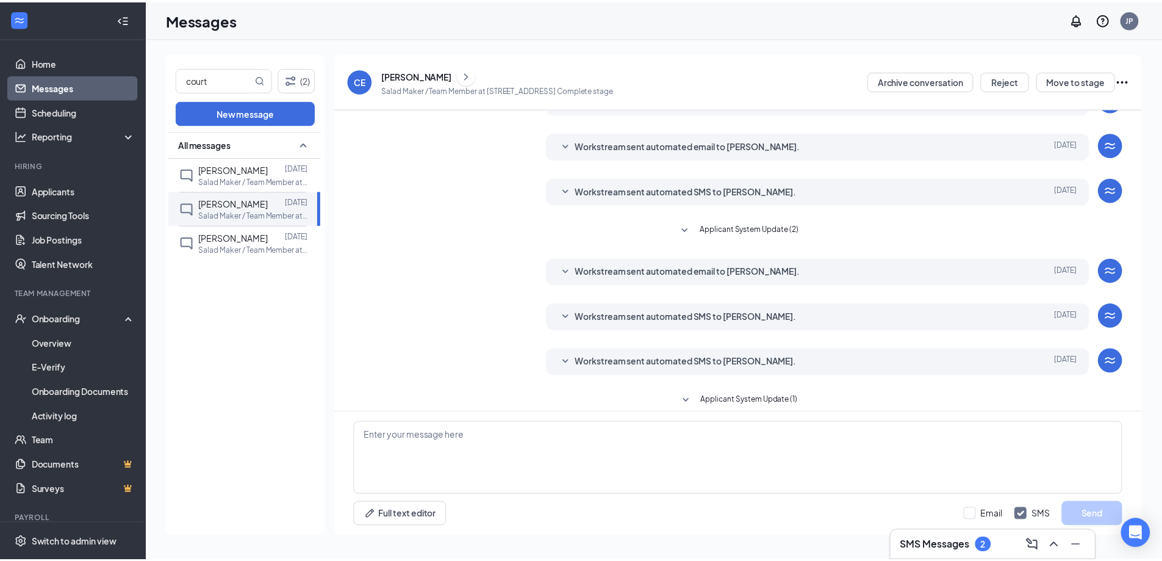
scroll to position [123, 0]
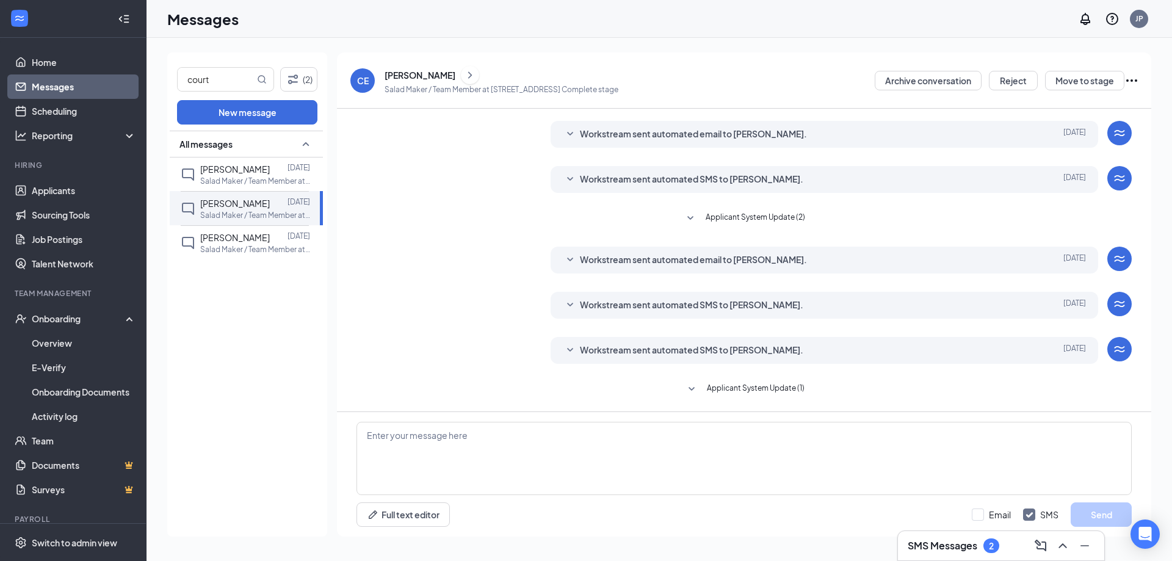
click at [422, 70] on div "[PERSON_NAME]" at bounding box center [419, 75] width 71 height 12
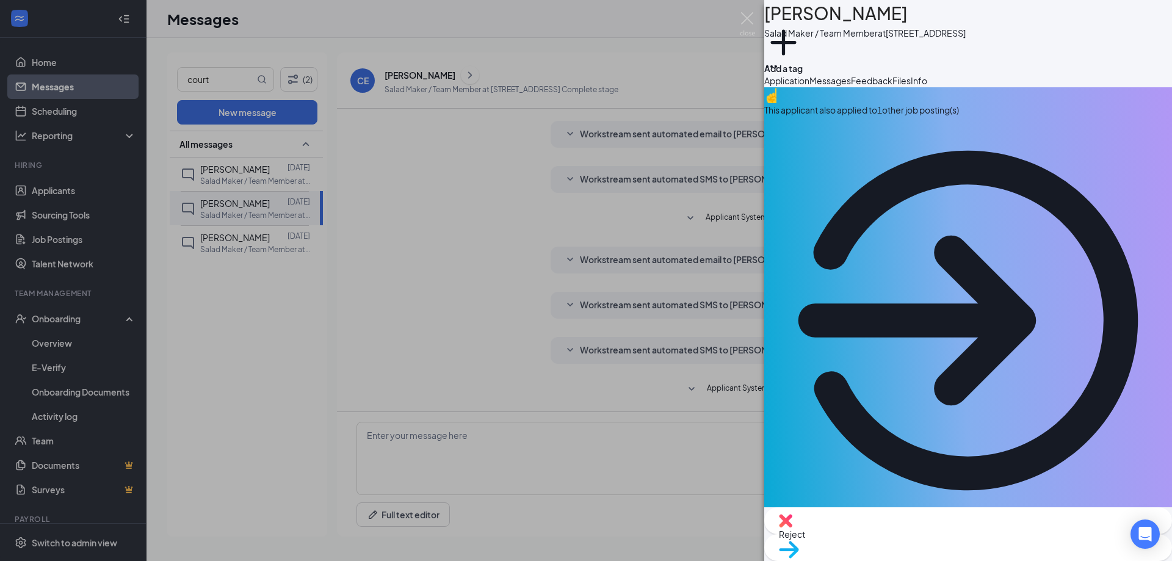
click at [698, 189] on div "CE [PERSON_NAME] Salad Maker / Team Member at [STREET_ADDRESS] Add a tag Applic…" at bounding box center [586, 280] width 1172 height 561
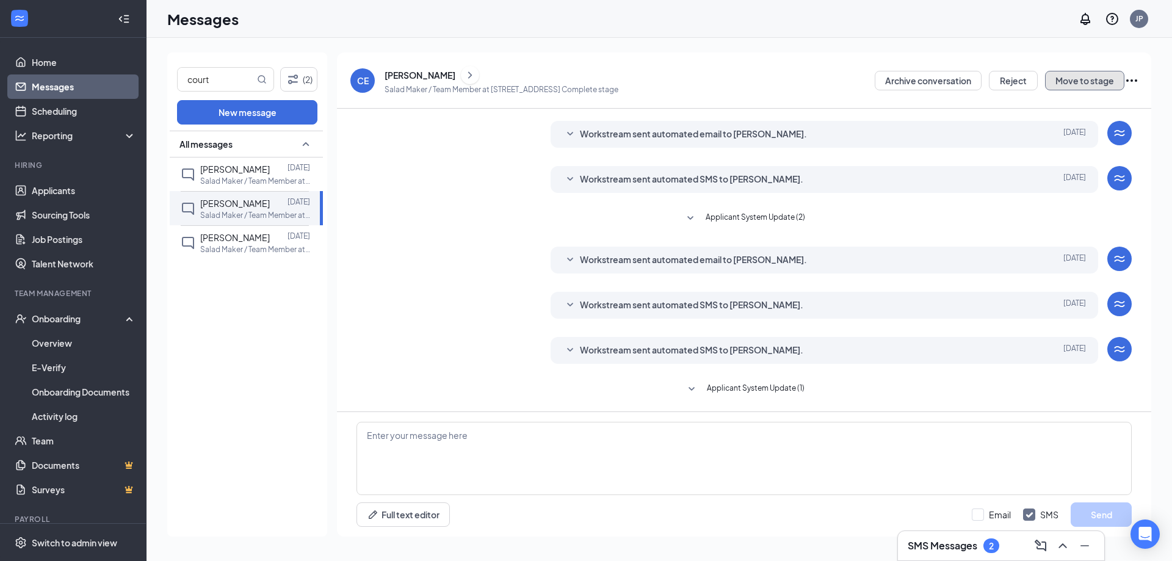
click at [1083, 75] on button "Move to stage" at bounding box center [1084, 81] width 79 height 20
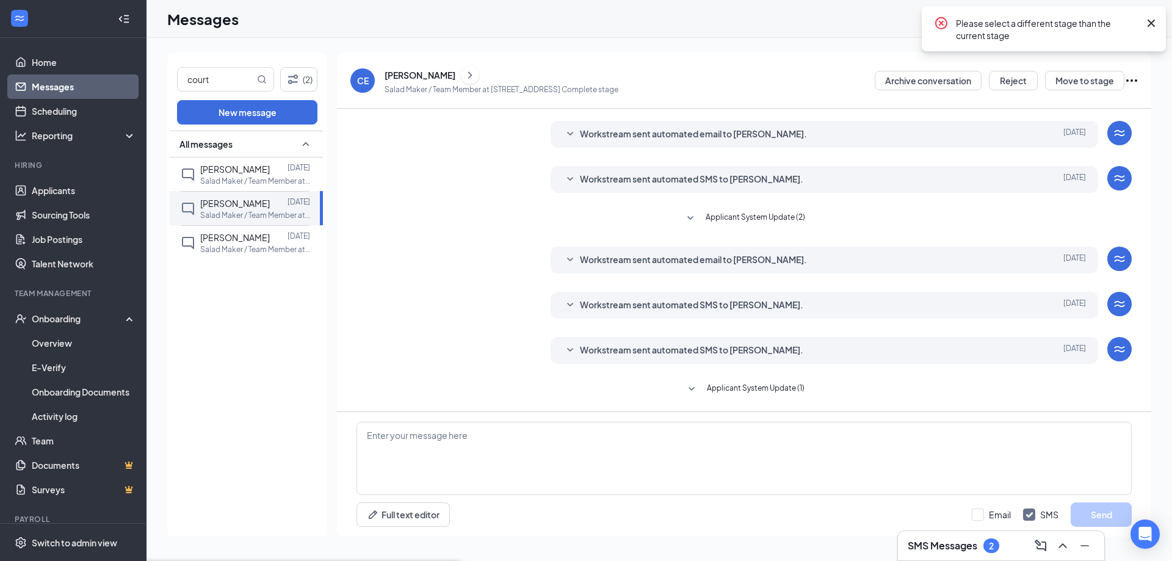
click at [62, 342] on link "Overview" at bounding box center [84, 343] width 104 height 24
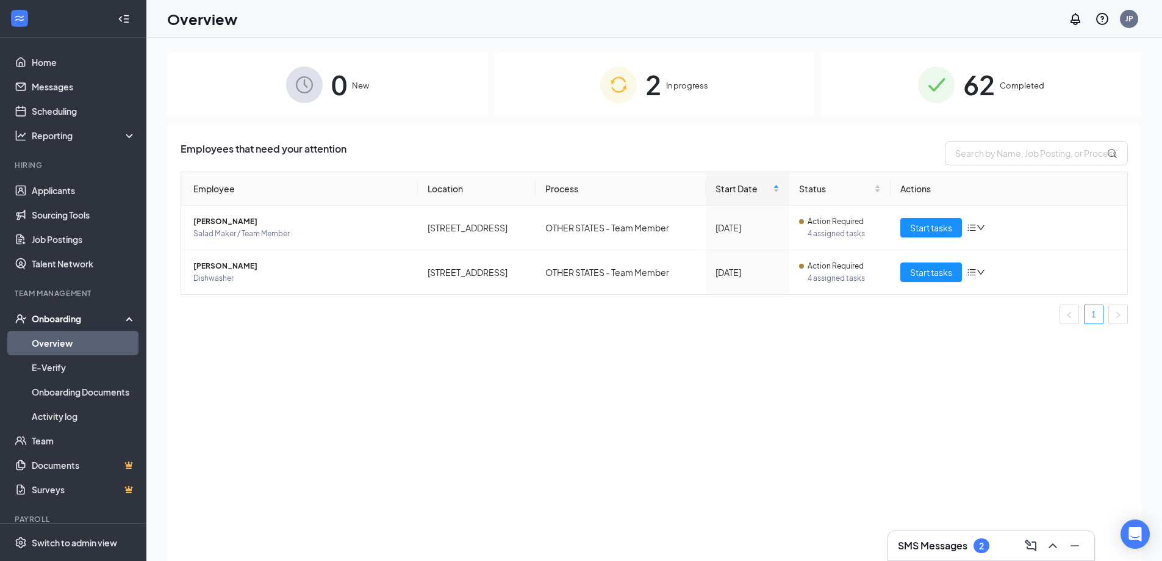
click at [363, 82] on span "New" at bounding box center [360, 85] width 17 height 12
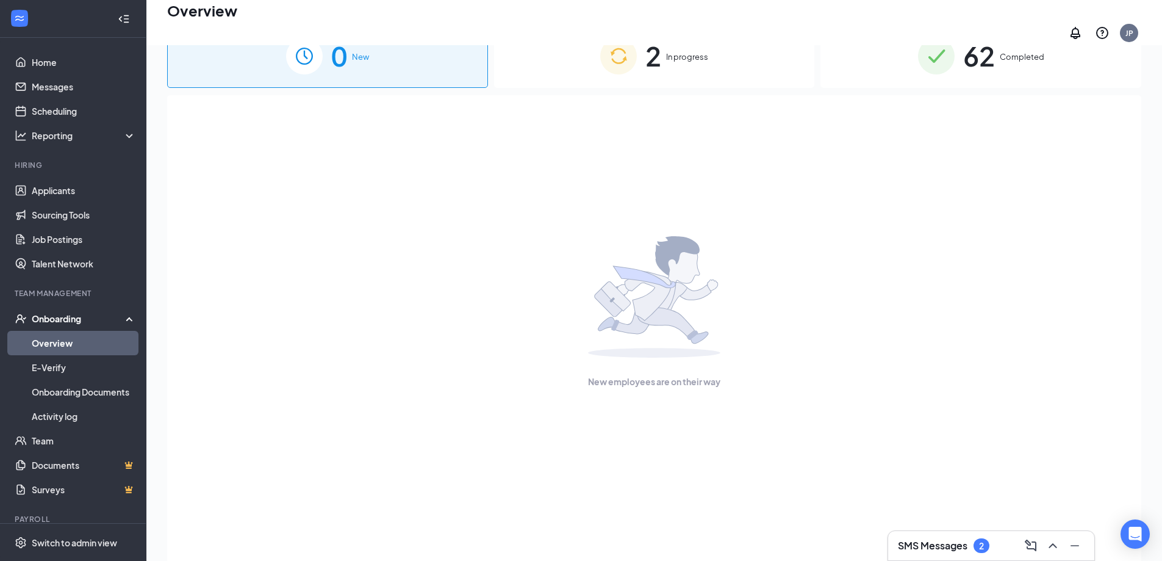
scroll to position [55, 0]
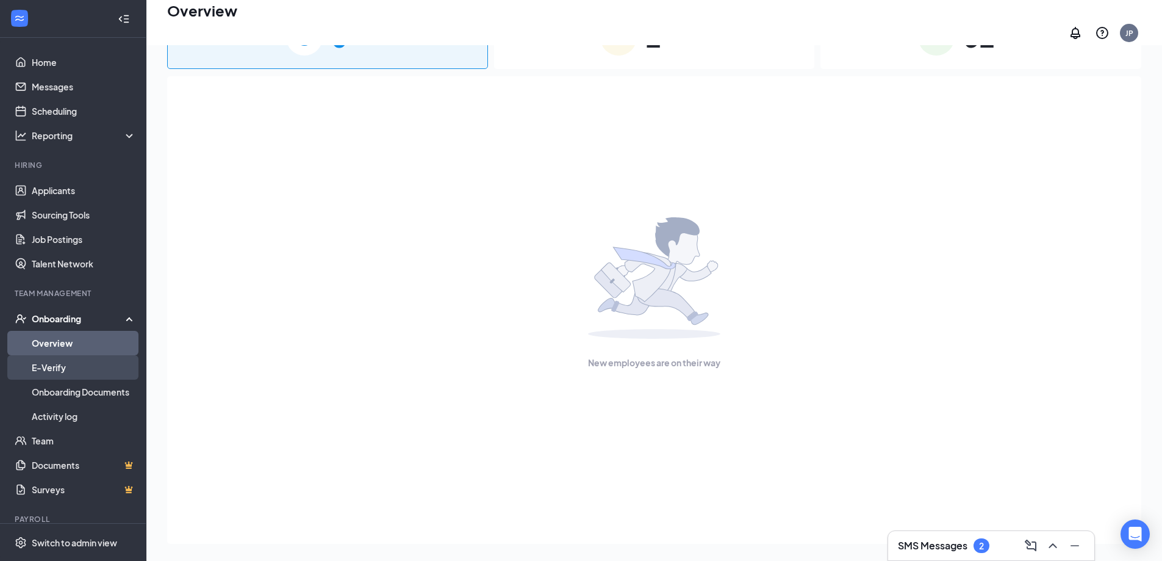
click at [54, 372] on link "E-Verify" at bounding box center [84, 367] width 104 height 24
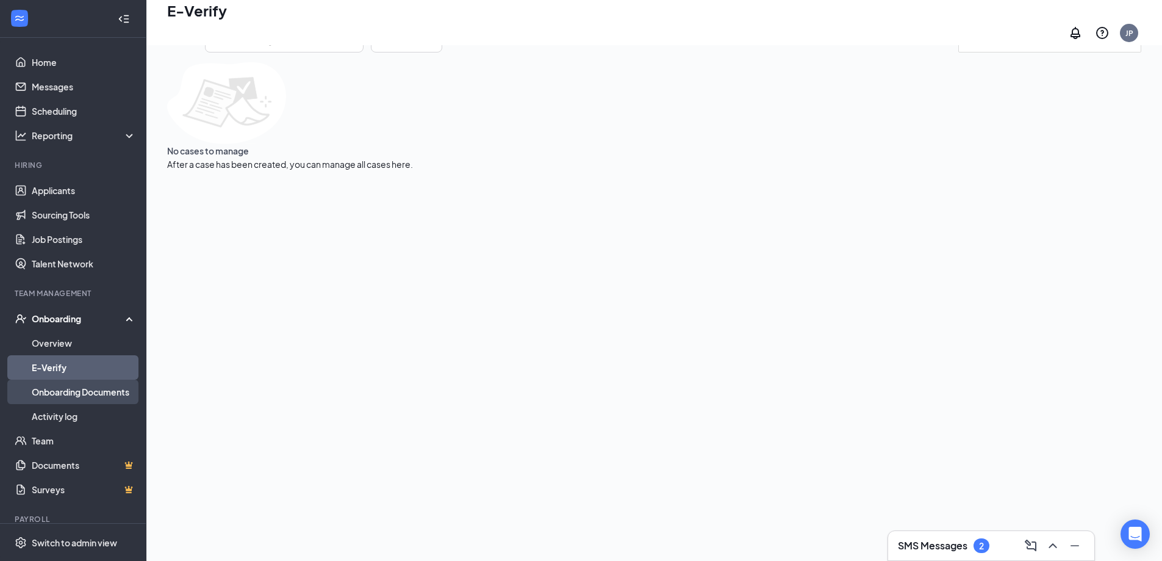
click at [56, 391] on link "Onboarding Documents" at bounding box center [84, 392] width 104 height 24
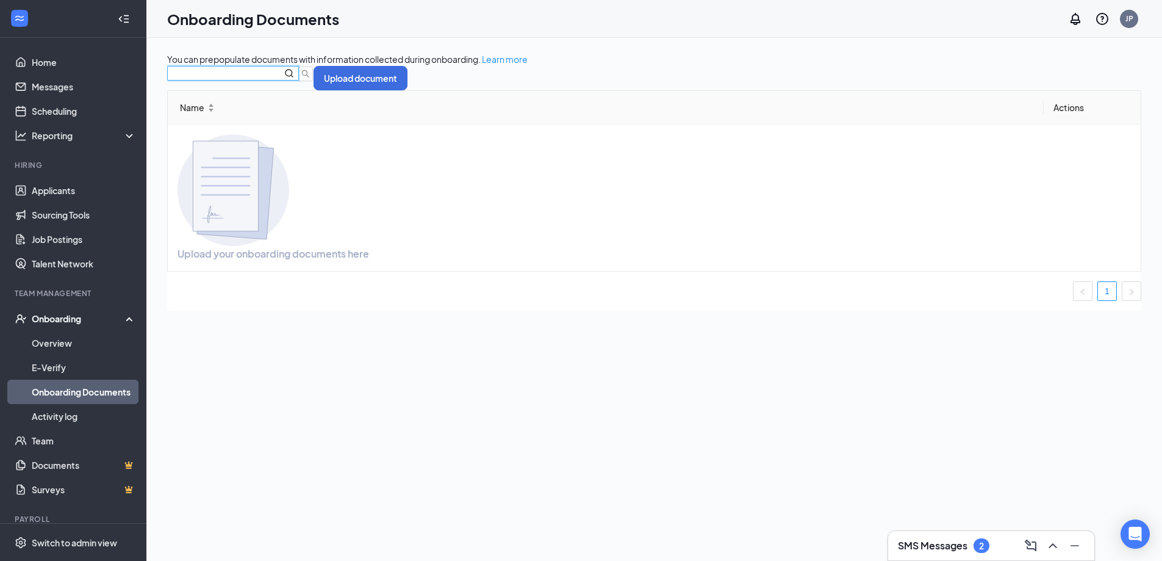
click at [257, 80] on input "text" at bounding box center [219, 73] width 95 height 13
type input "court"
click at [78, 421] on link "Activity log" at bounding box center [84, 416] width 104 height 24
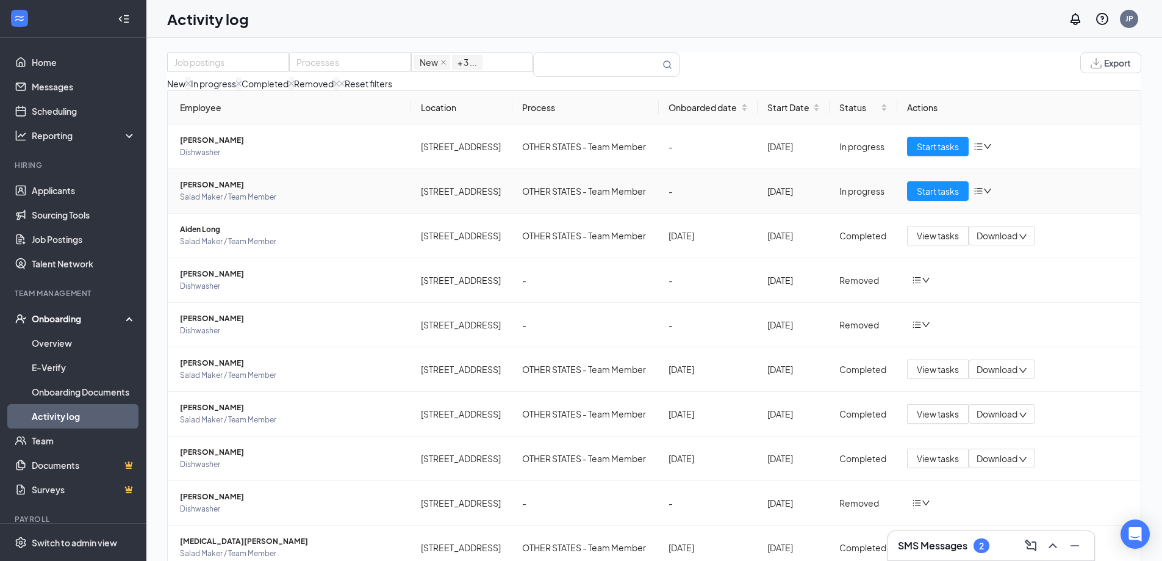
click at [984, 195] on icon "down" at bounding box center [988, 191] width 9 height 9
click at [905, 303] on td at bounding box center [1019, 280] width 243 height 45
click at [912, 285] on icon "bars" at bounding box center [917, 280] width 10 height 10
click at [945, 328] on div "Return to onboarding" at bounding box center [952, 324] width 85 height 13
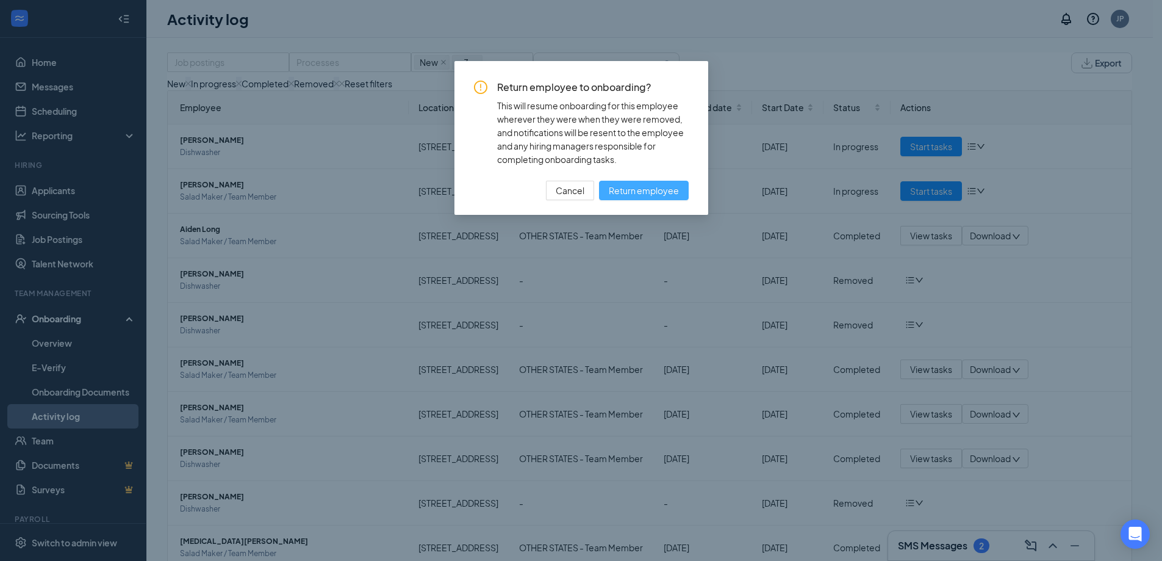
click at [656, 189] on span "Return employee" at bounding box center [644, 190] width 70 height 13
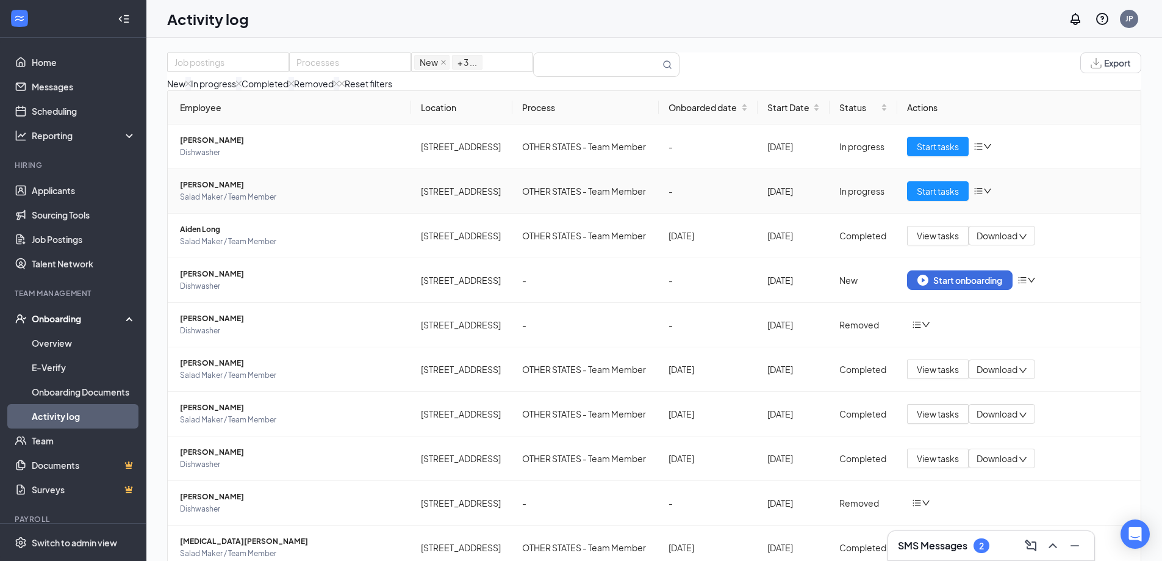
click at [974, 196] on icon "bars" at bounding box center [979, 191] width 10 height 10
click at [985, 281] on div "Remove from onboarding" at bounding box center [1024, 274] width 104 height 13
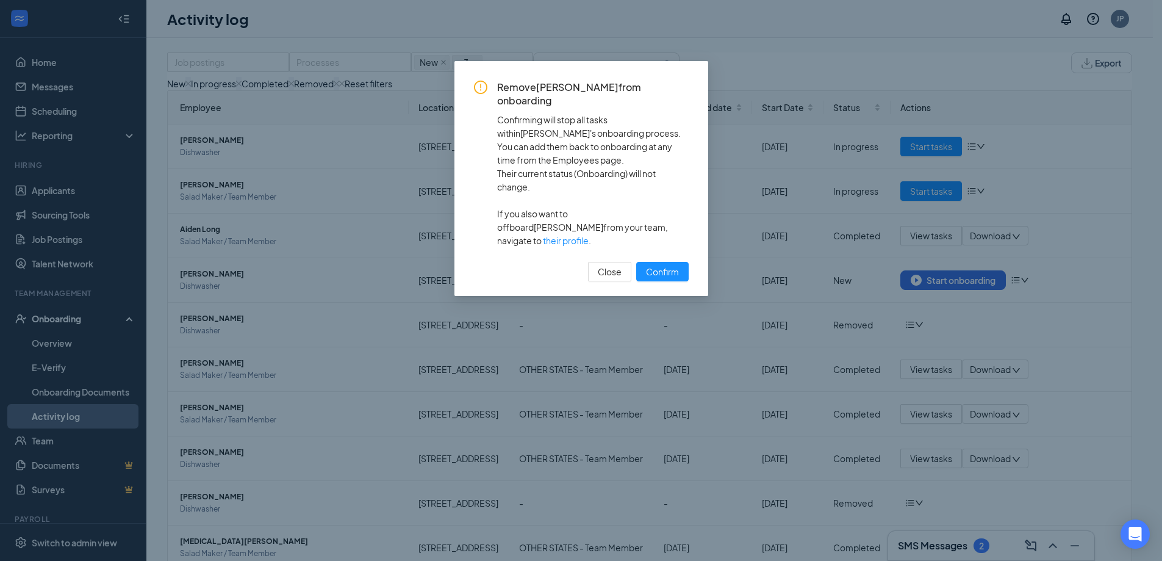
click at [635, 262] on div "Close Confirm" at bounding box center [581, 272] width 215 height 20
click at [669, 265] on span "Confirm" at bounding box center [662, 271] width 33 height 13
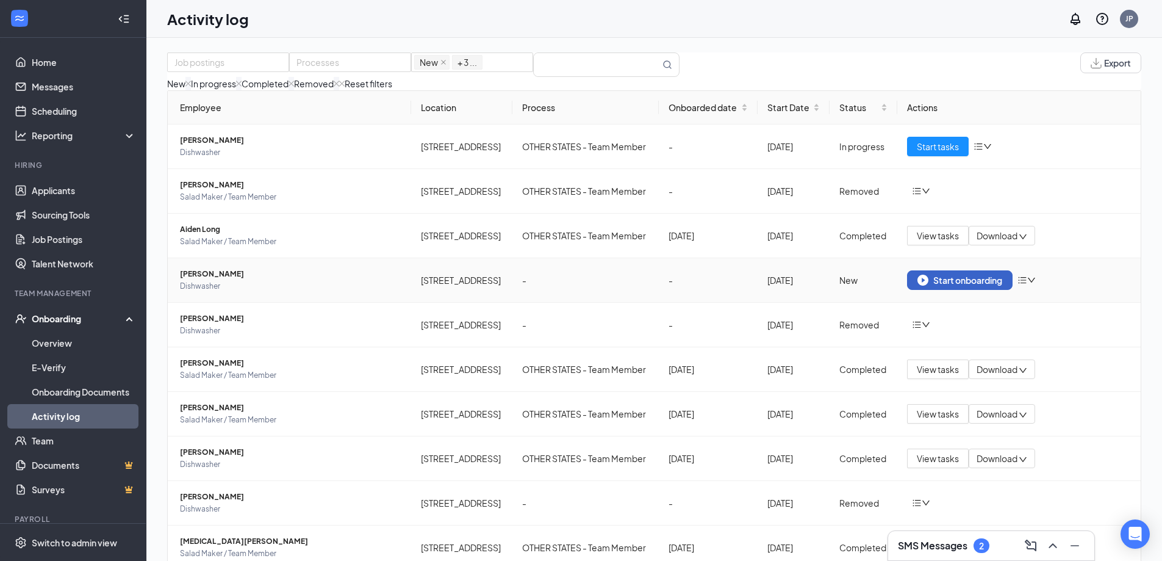
click at [952, 286] on div "Start onboarding" at bounding box center [960, 280] width 85 height 11
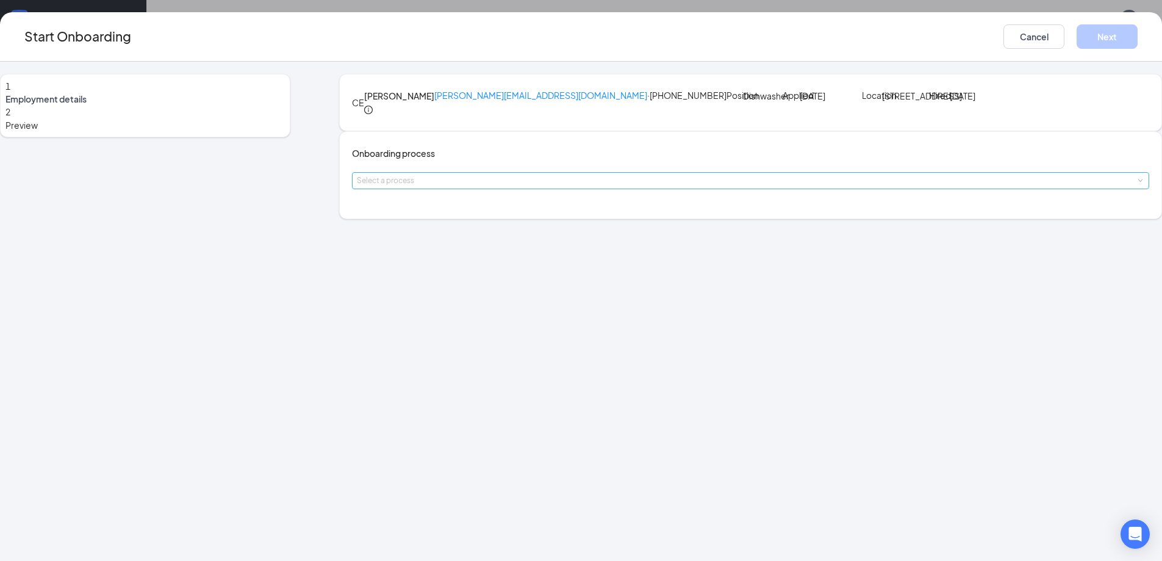
click at [520, 187] on div "Select a process" at bounding box center [748, 181] width 782 height 12
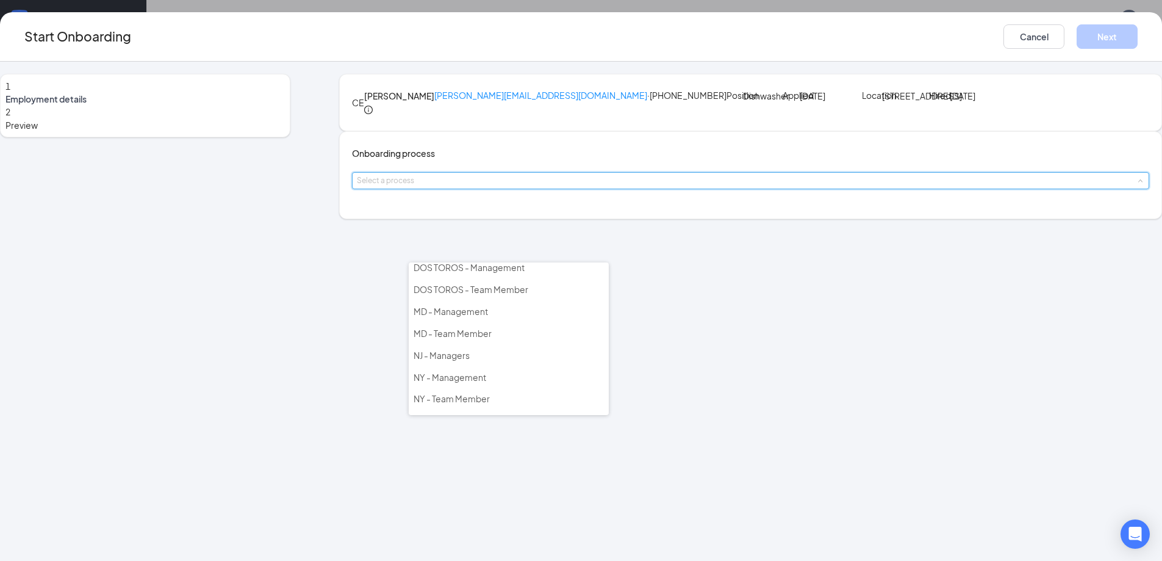
scroll to position [176, 0]
click at [476, 359] on span "OTHER STATES - Team Member" at bounding box center [476, 359] width 124 height 11
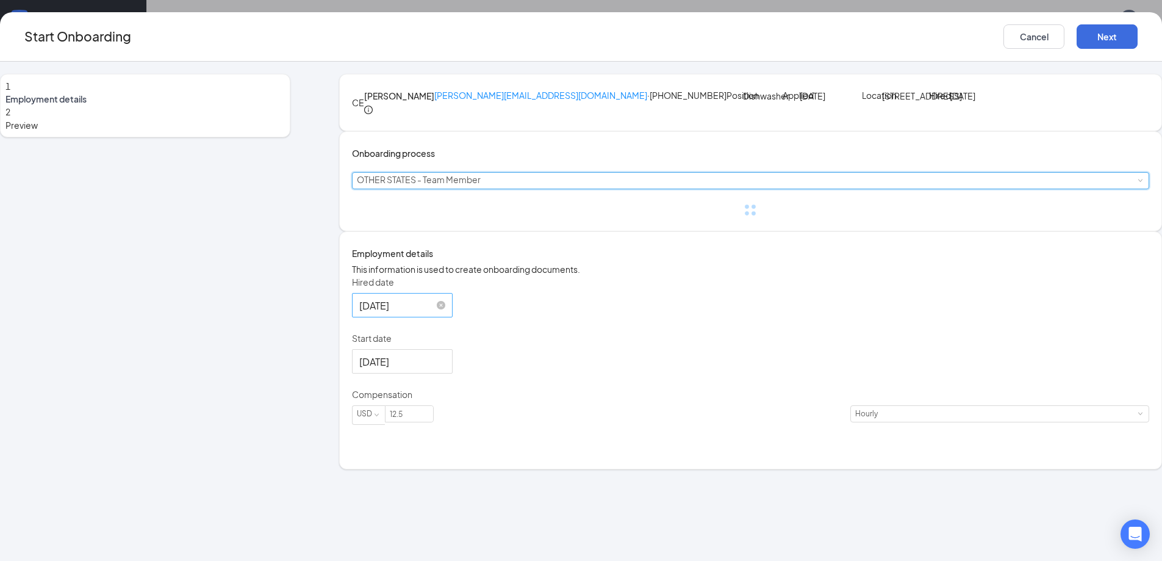
click at [442, 397] on form "Hired date [DATE] Start date [DATE] Compensation USD 12.5 Hourly" at bounding box center [750, 358] width 797 height 164
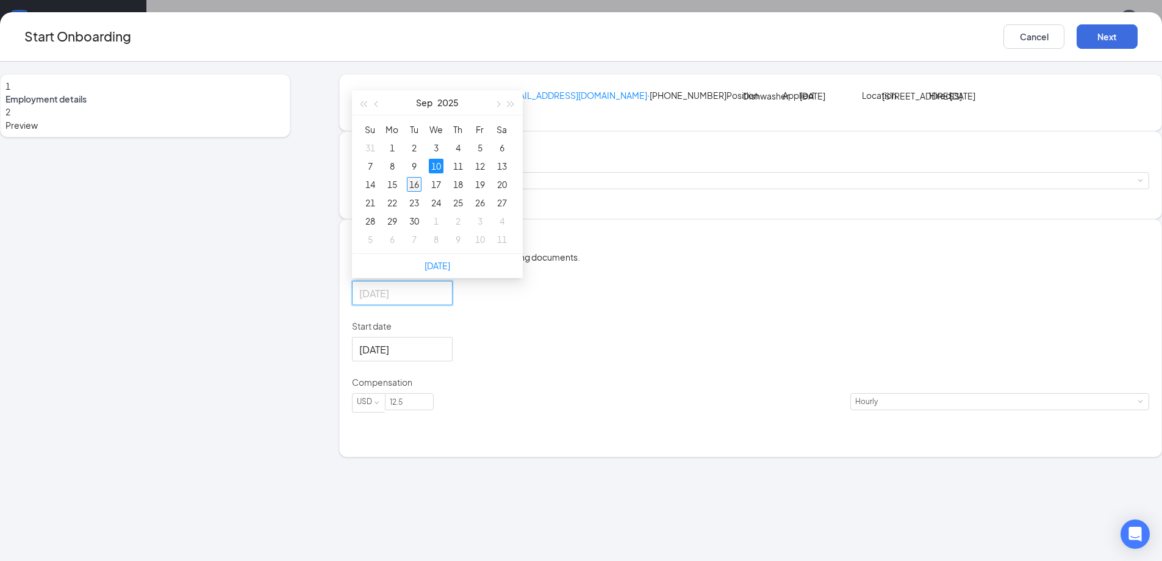
type input "[DATE]"
click at [422, 192] on div "16" at bounding box center [414, 184] width 15 height 15
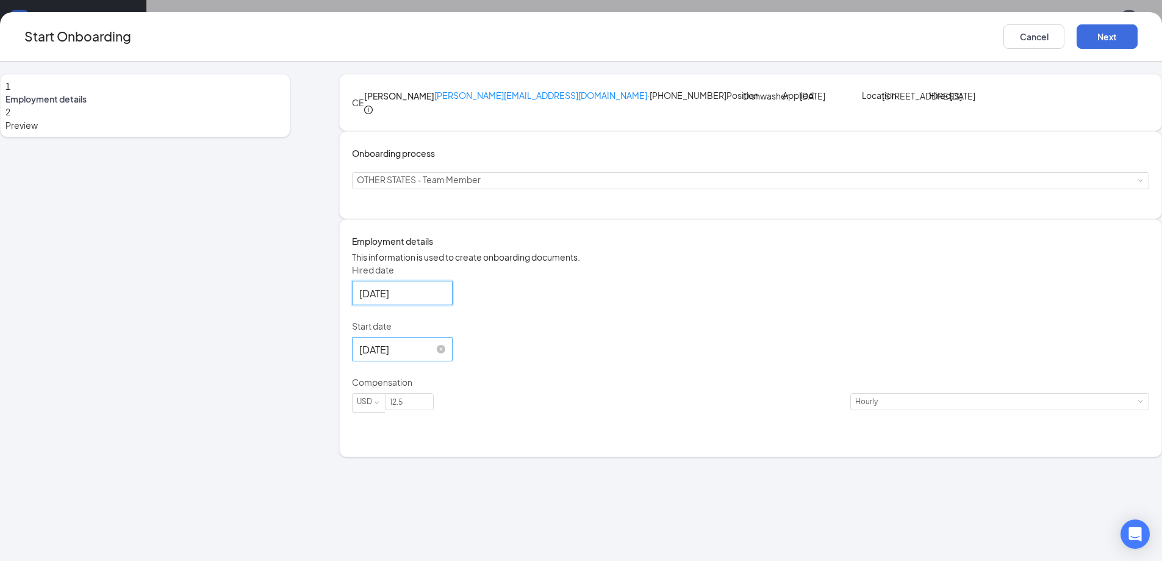
click at [443, 357] on input "[DATE]" at bounding box center [401, 349] width 84 height 15
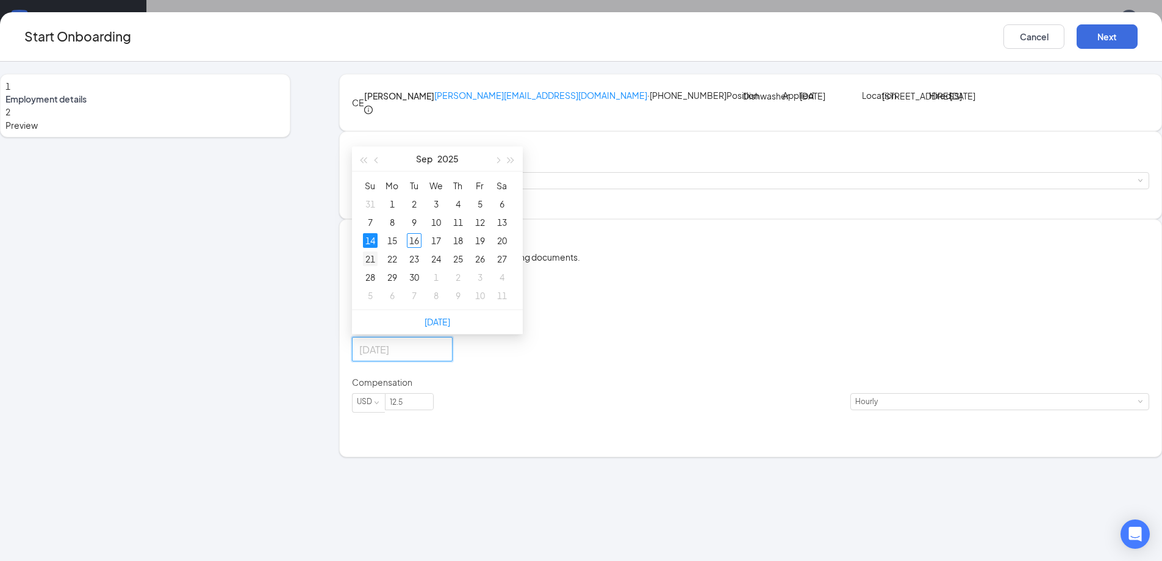
type input "[DATE]"
click at [378, 266] on div "21" at bounding box center [370, 258] width 15 height 15
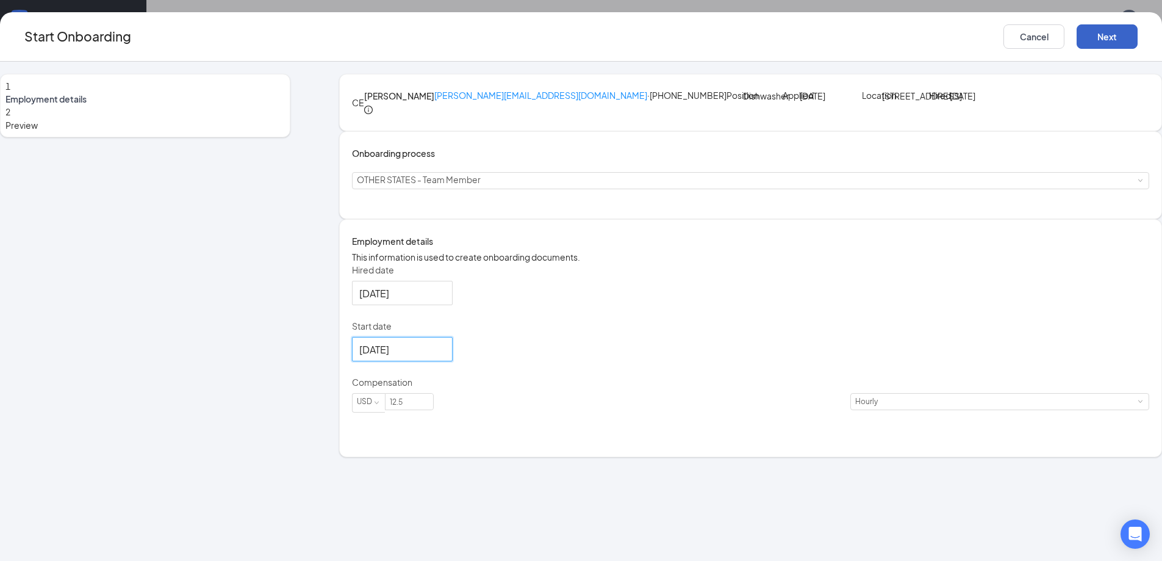
click at [1077, 30] on button "Next" at bounding box center [1107, 36] width 61 height 24
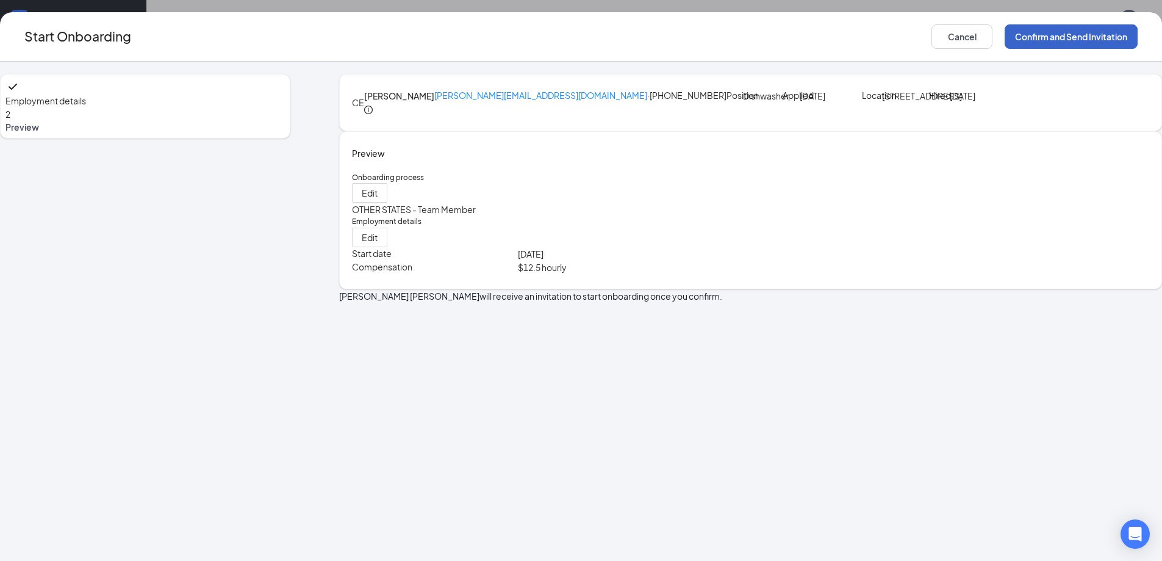
click at [1005, 38] on button "Confirm and Send Invitation" at bounding box center [1071, 36] width 133 height 24
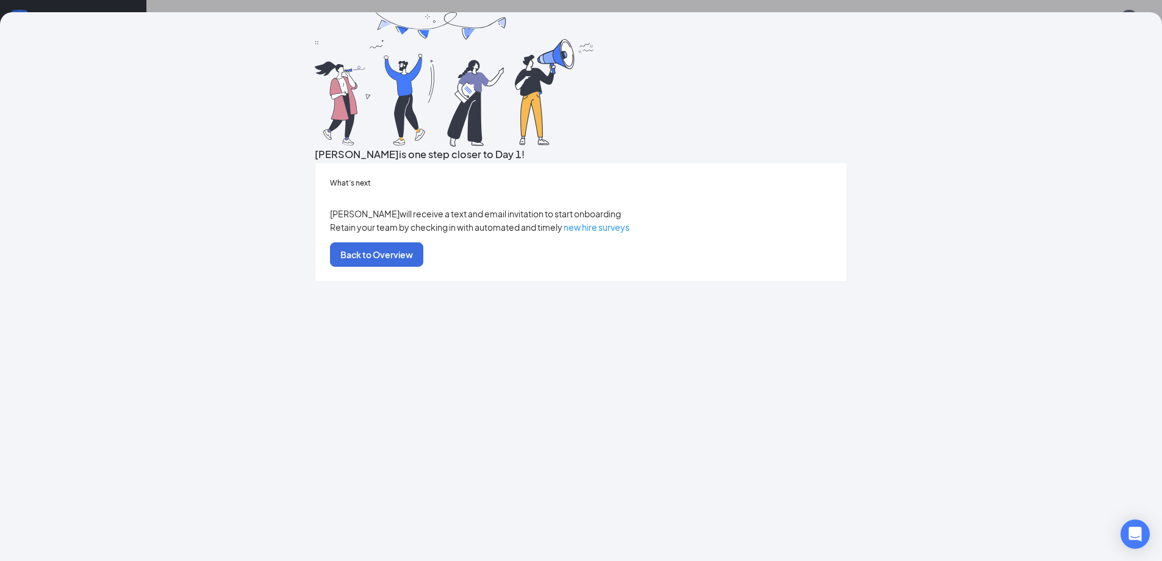
click at [435, 3] on div "[PERSON_NAME] is one step closer to Day 1! What’s next [PERSON_NAME] will recei…" at bounding box center [581, 280] width 1162 height 561
